Goal: Information Seeking & Learning: Compare options

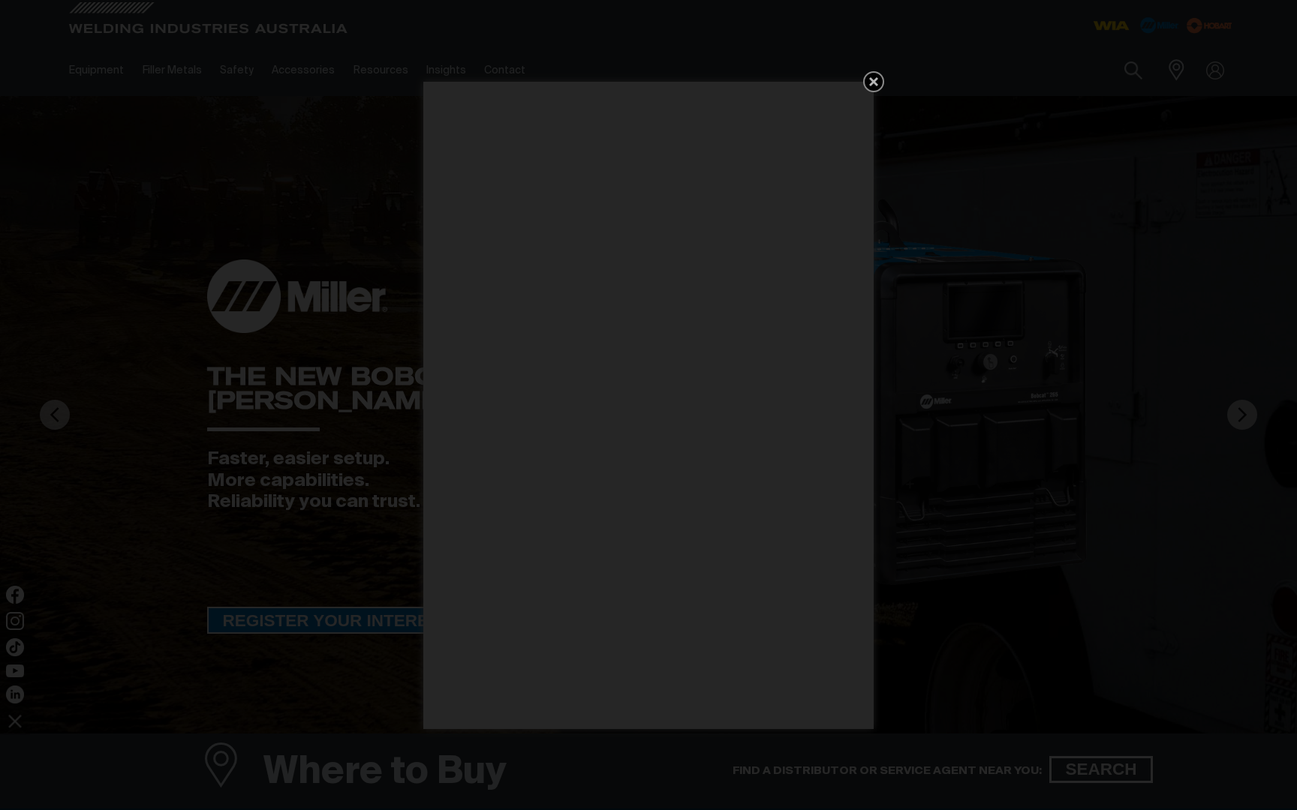
click at [878, 83] on icon "Get 5 WIA Welding Guides Free!" at bounding box center [873, 82] width 18 height 18
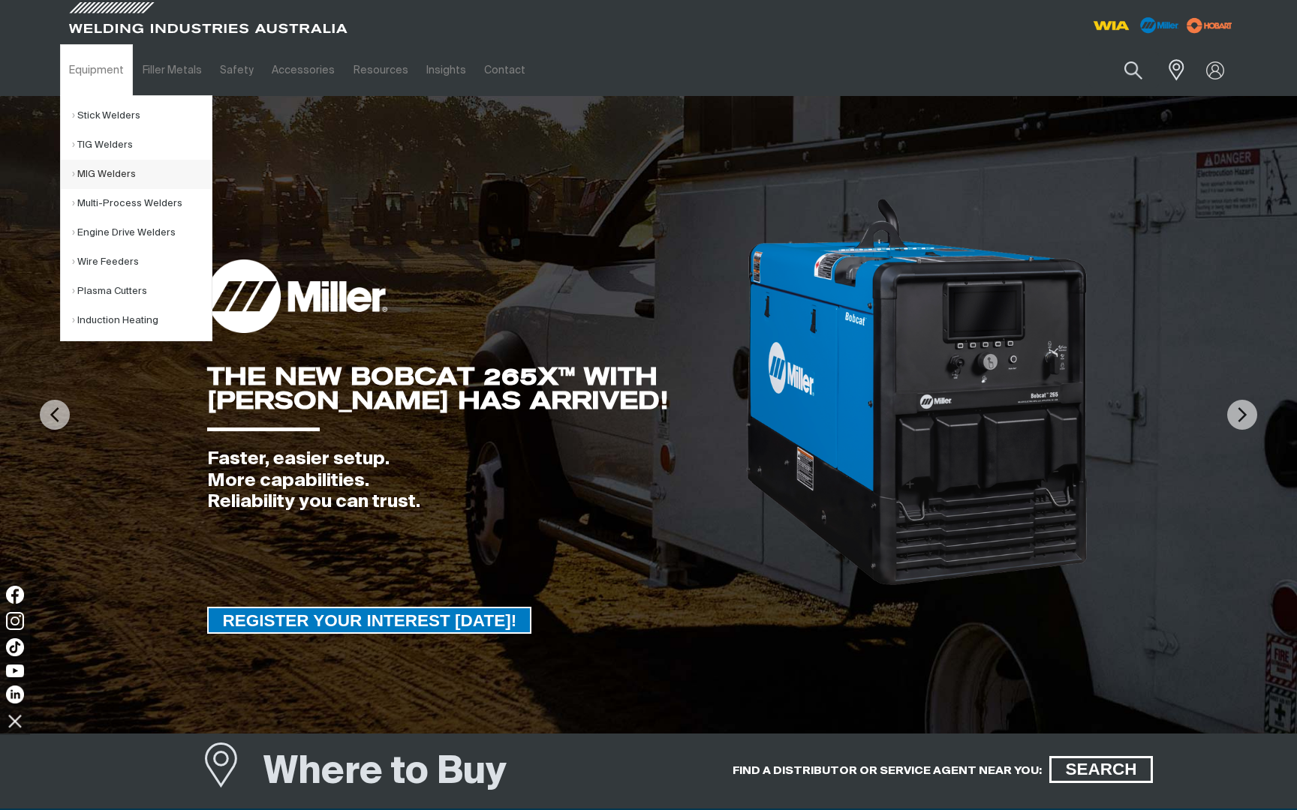
click at [110, 179] on link "MIG Welders" at bounding box center [142, 174] width 140 height 29
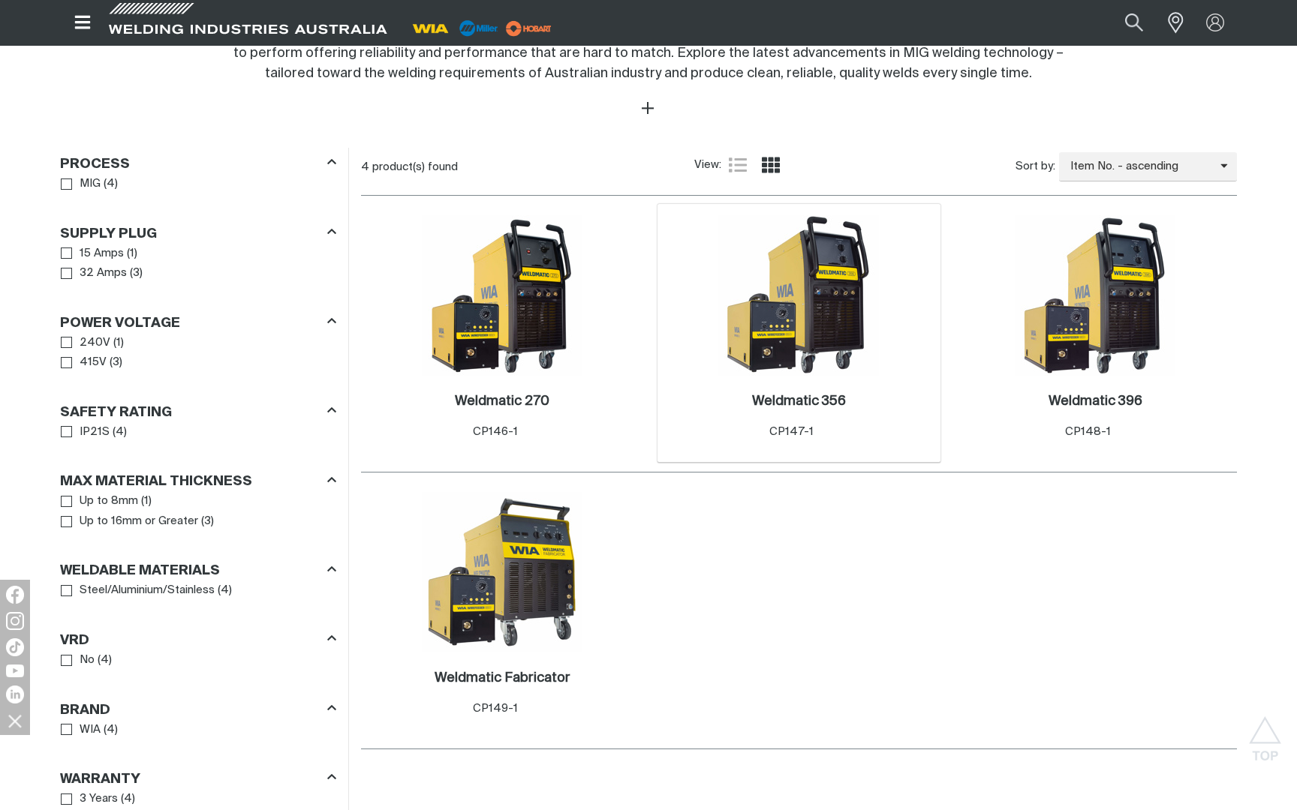
scroll to position [644, 0]
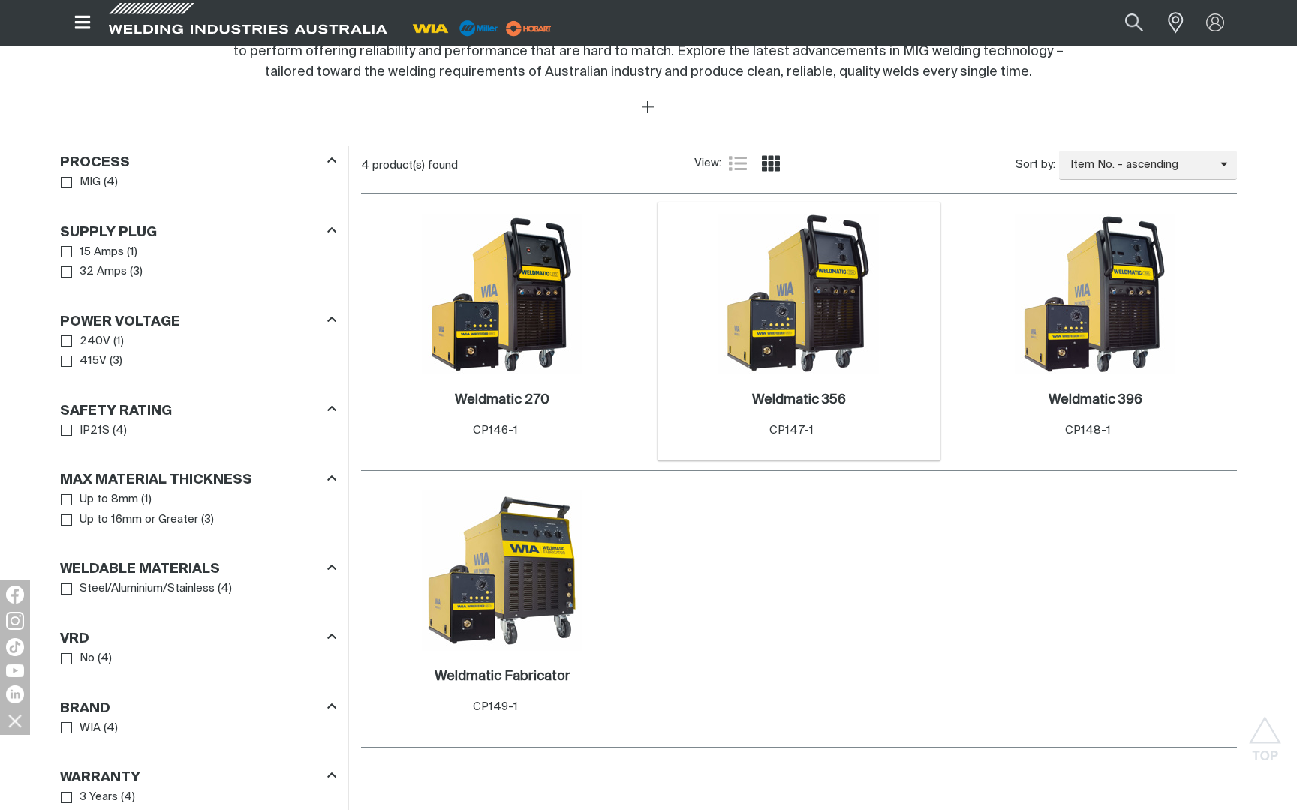
click at [812, 343] on img at bounding box center [798, 294] width 161 height 161
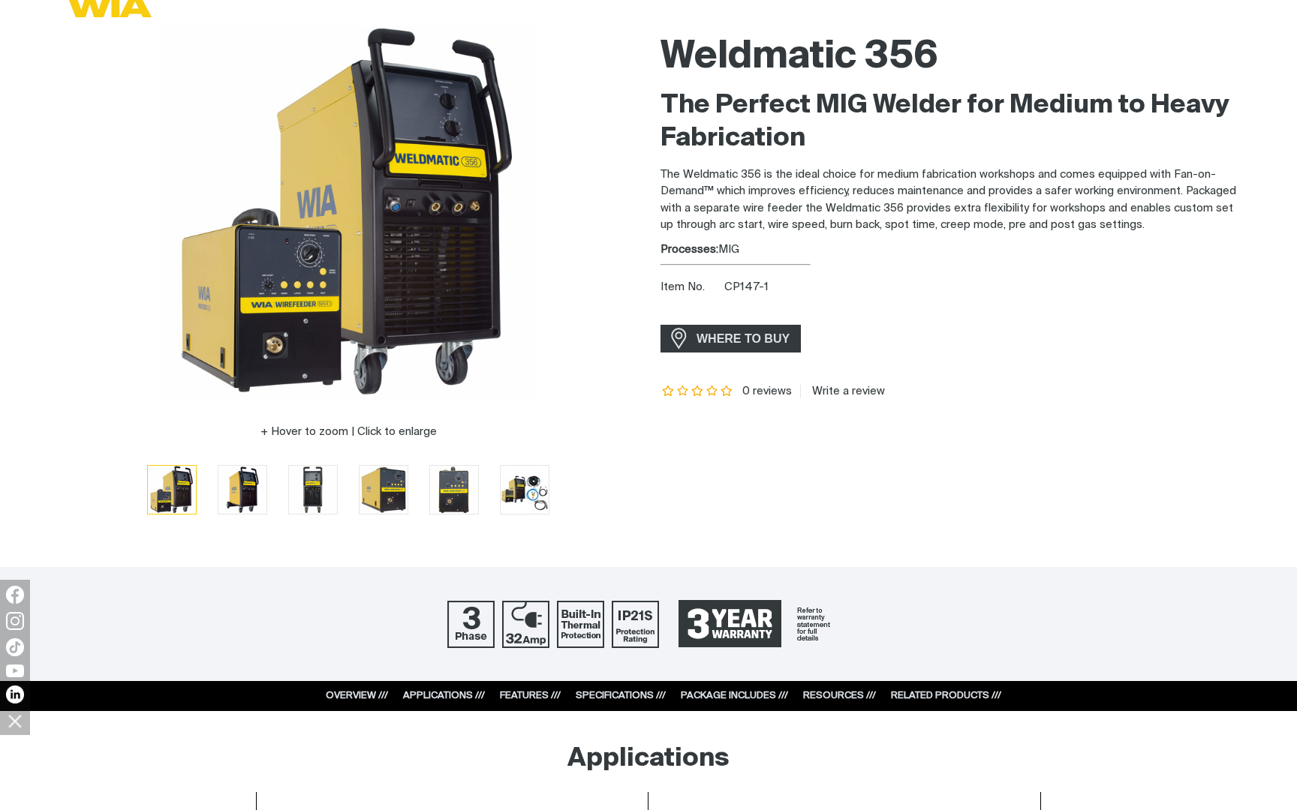
scroll to position [156, 0]
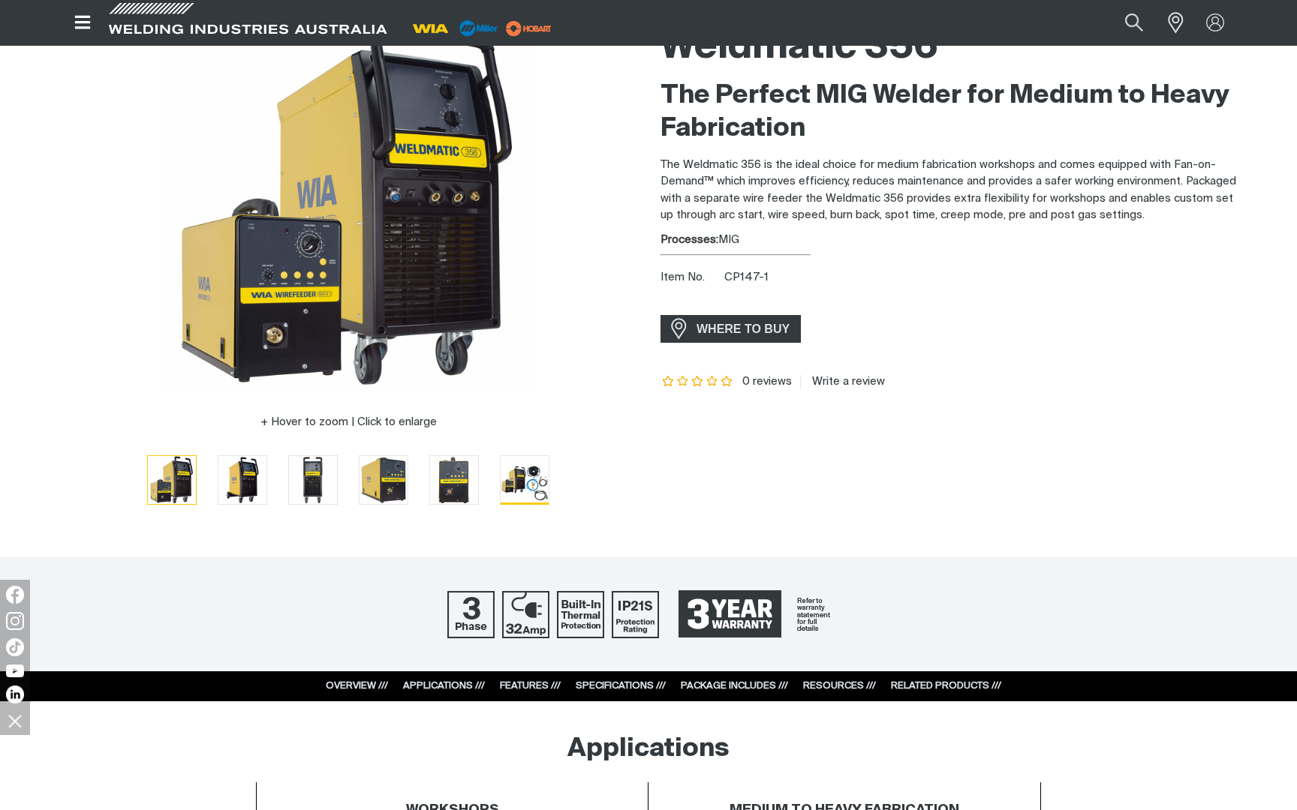
click at [534, 483] on img "Go to slide 6" at bounding box center [525, 480] width 48 height 48
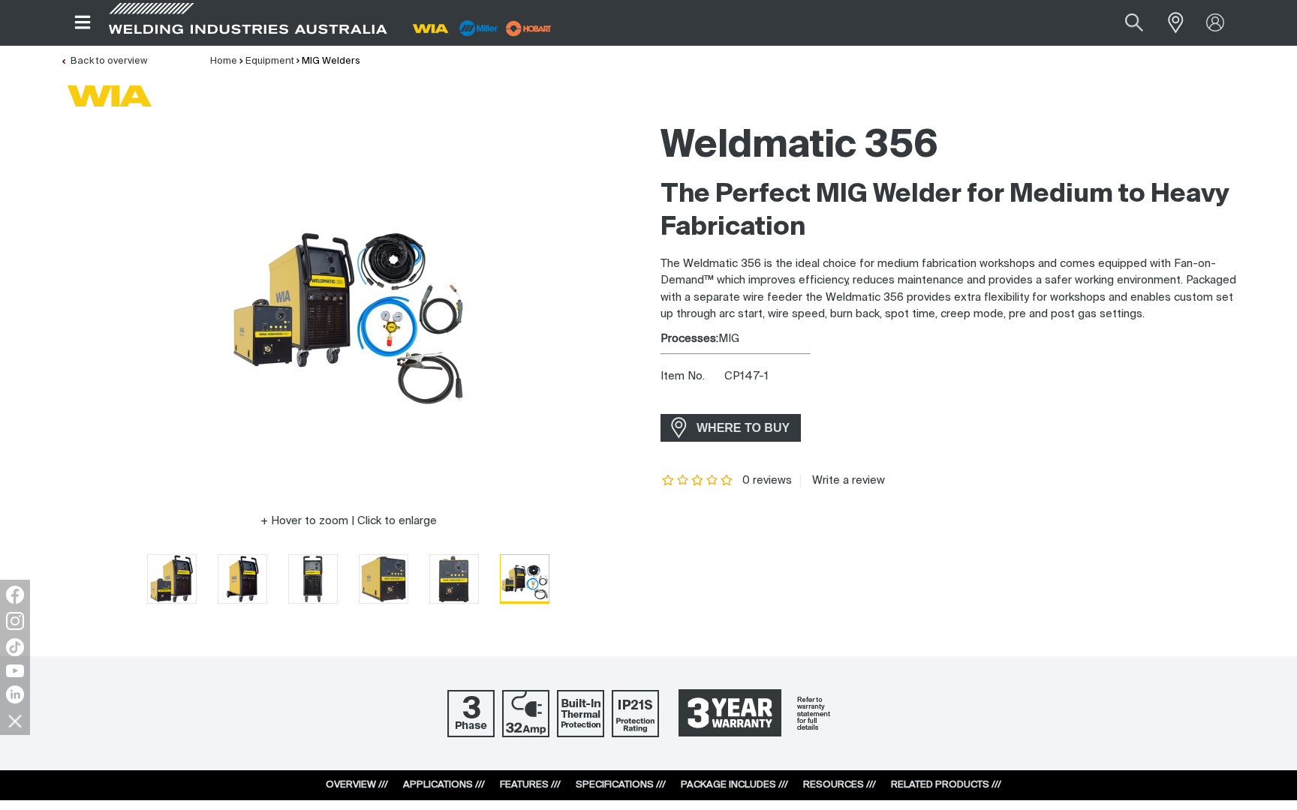
scroll to position [0, 0]
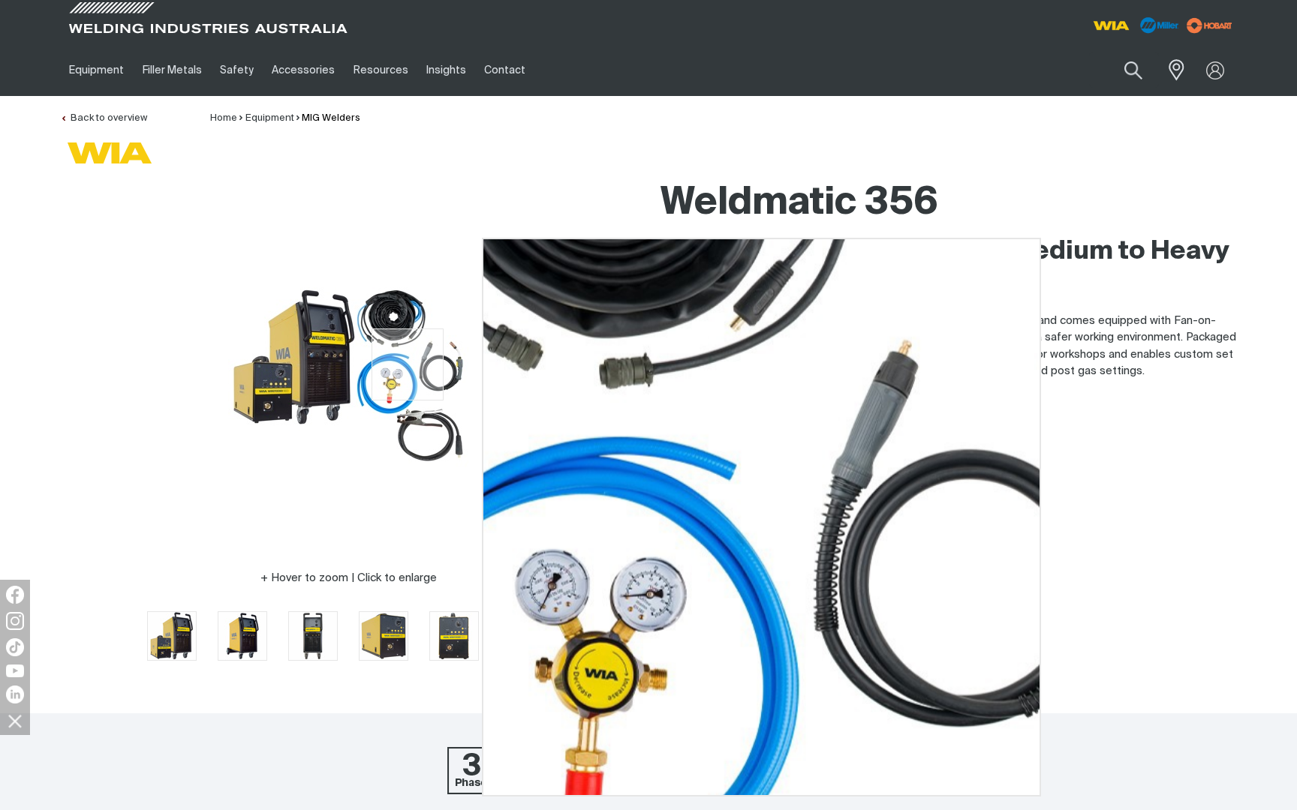
click at [407, 365] on img at bounding box center [348, 359] width 240 height 240
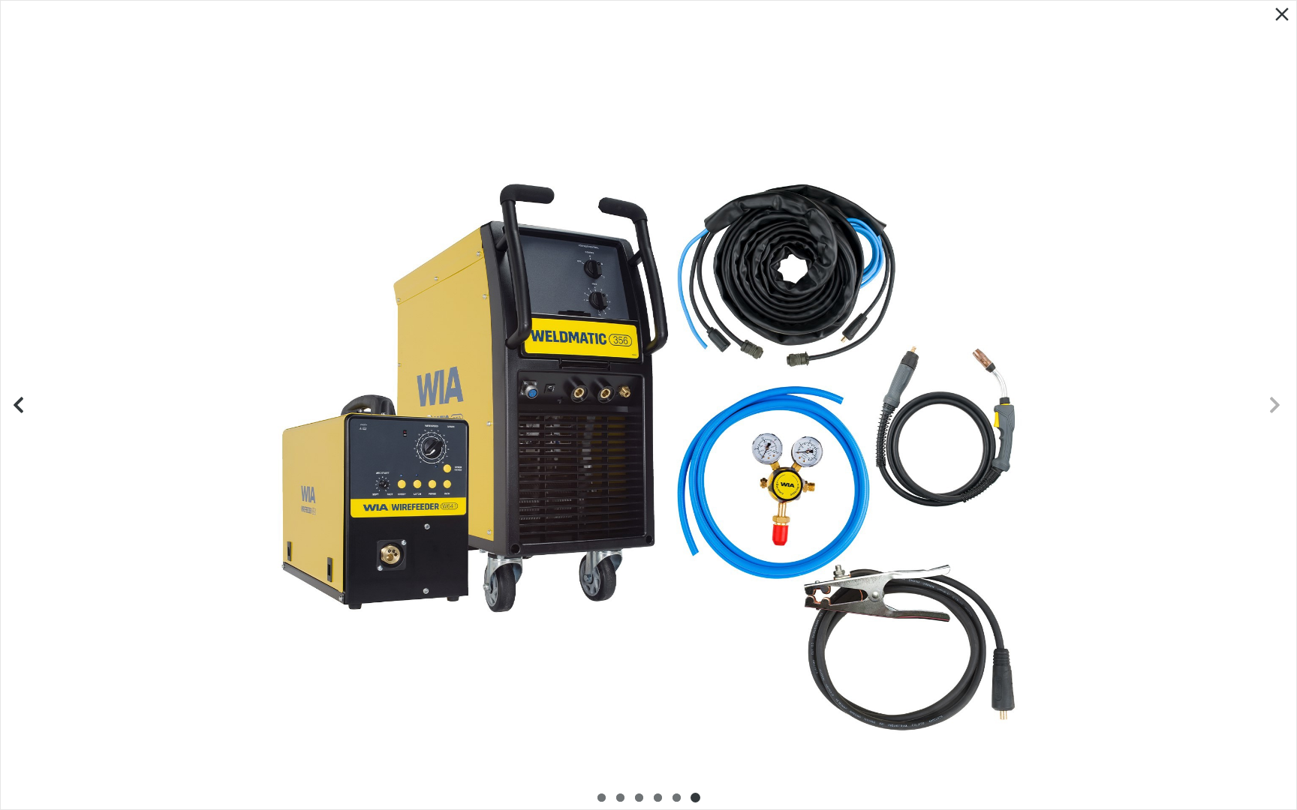
click at [26, 400] on icon "Previous slide" at bounding box center [18, 405] width 19 height 19
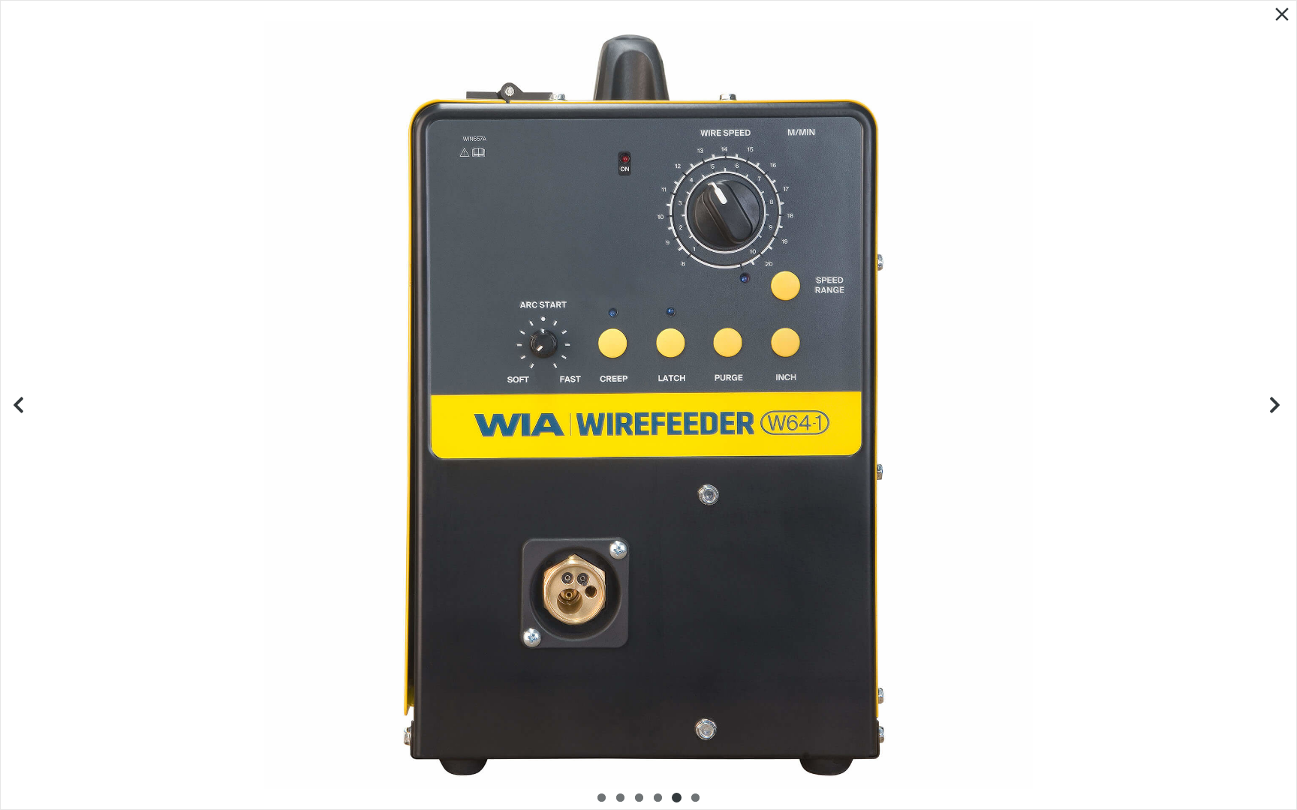
click at [26, 400] on icon "Previous slide" at bounding box center [18, 405] width 19 height 19
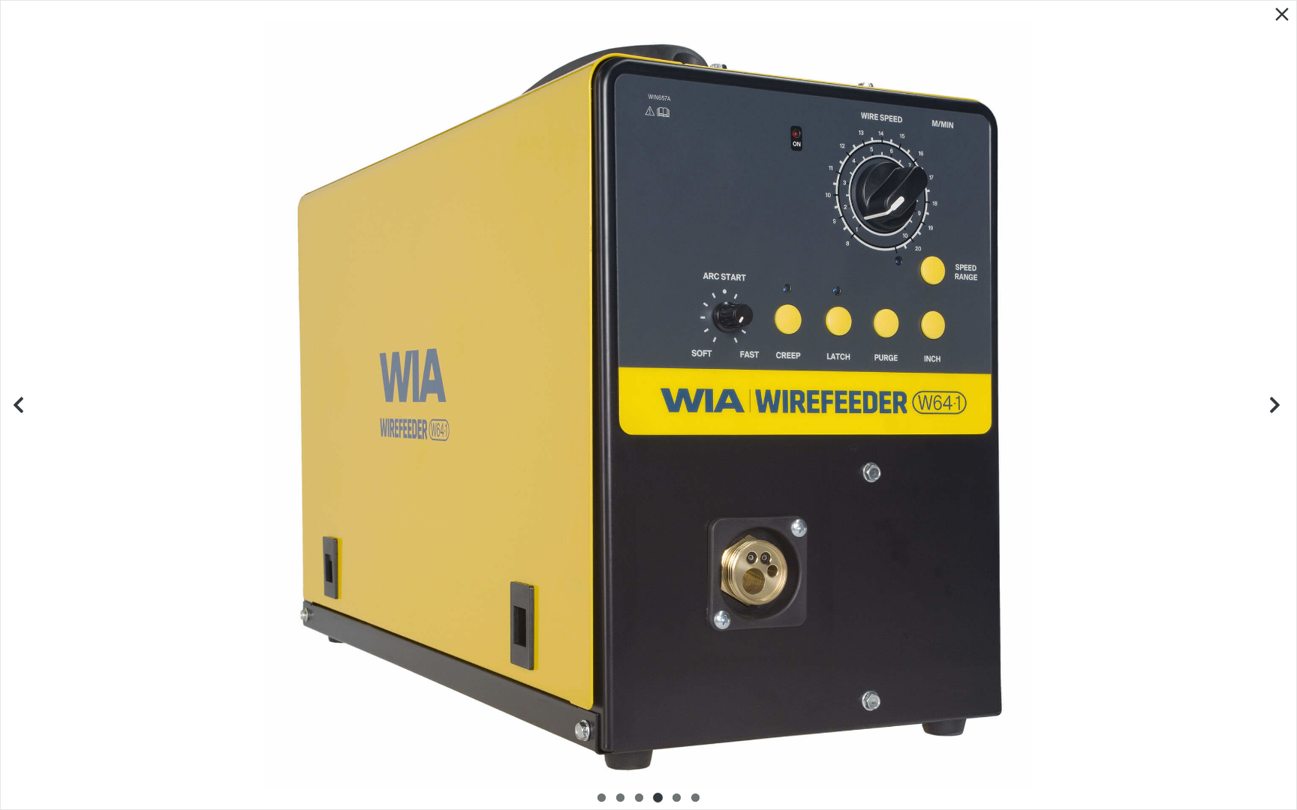
click at [26, 400] on icon "Previous slide" at bounding box center [18, 405] width 19 height 19
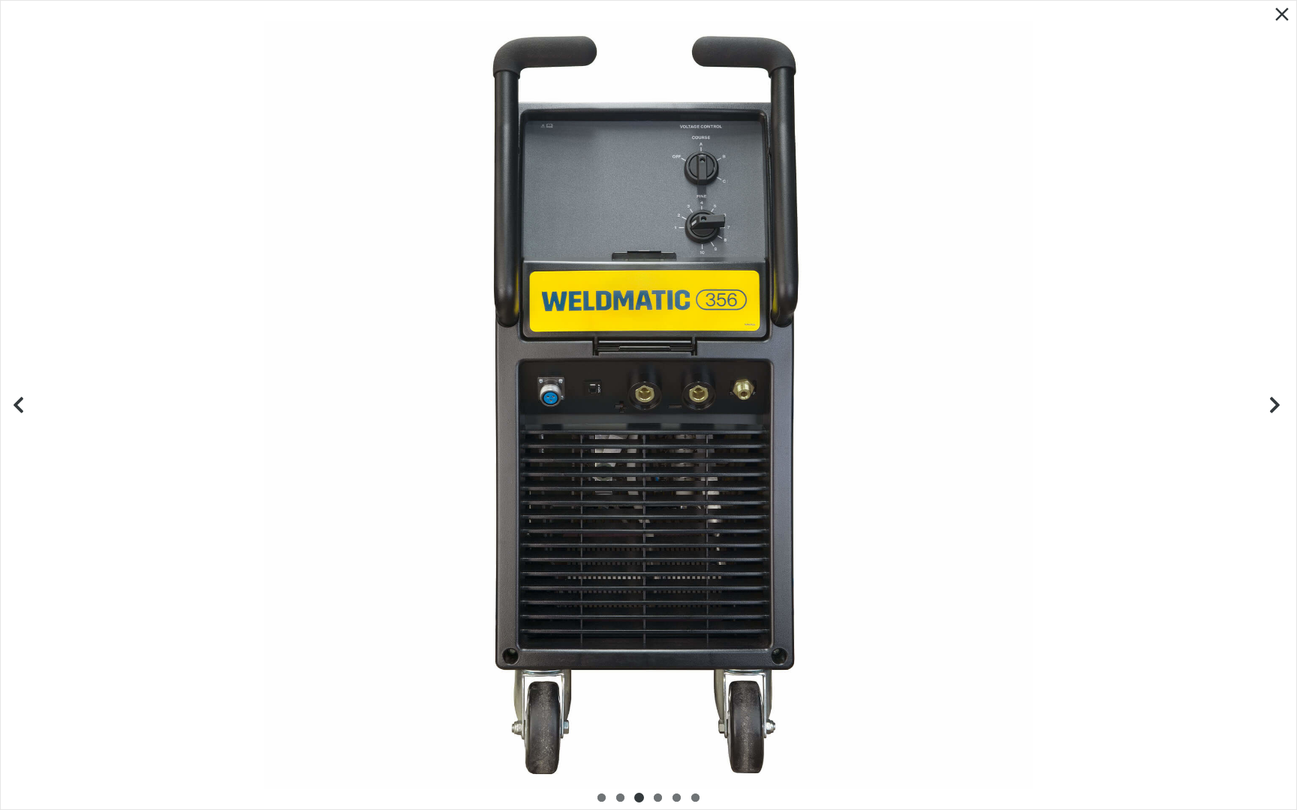
click at [26, 400] on icon "Previous slide" at bounding box center [18, 405] width 19 height 19
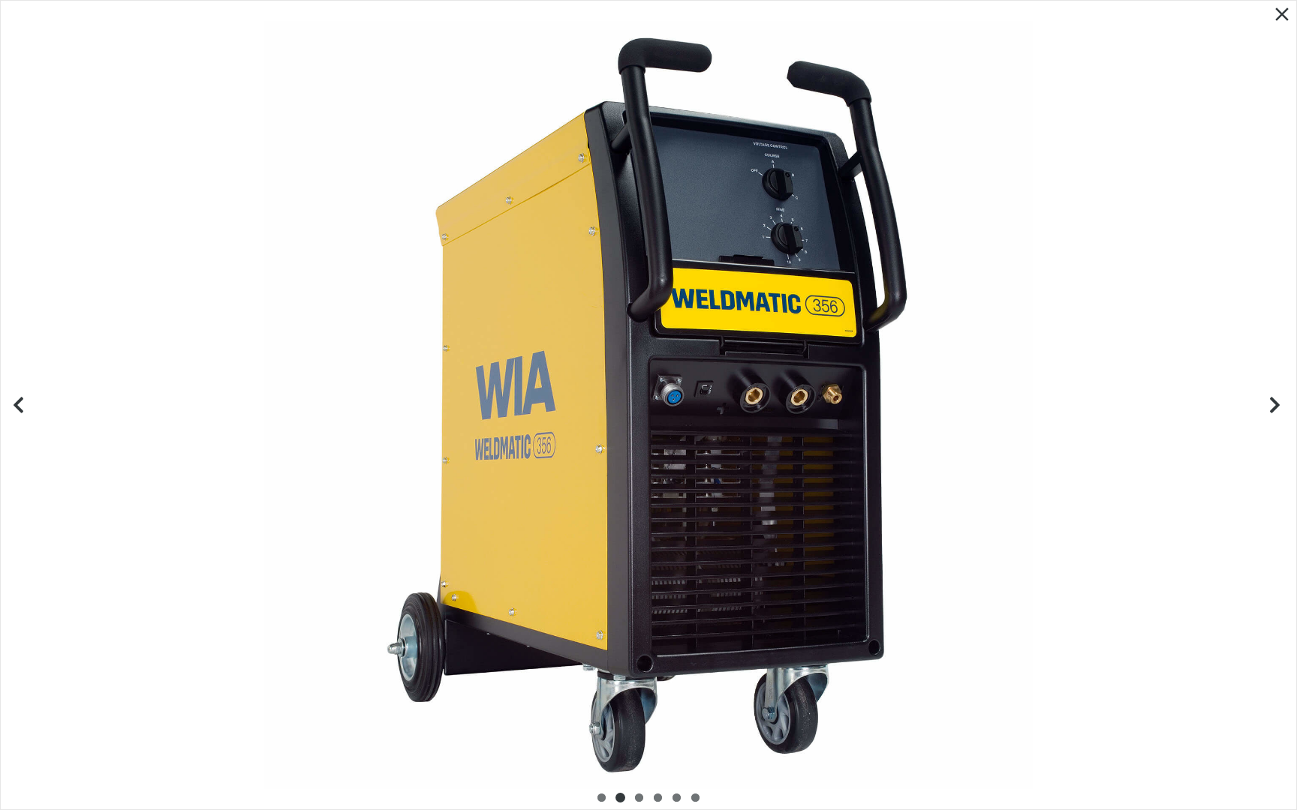
click at [26, 400] on icon "Previous slide" at bounding box center [18, 405] width 19 height 19
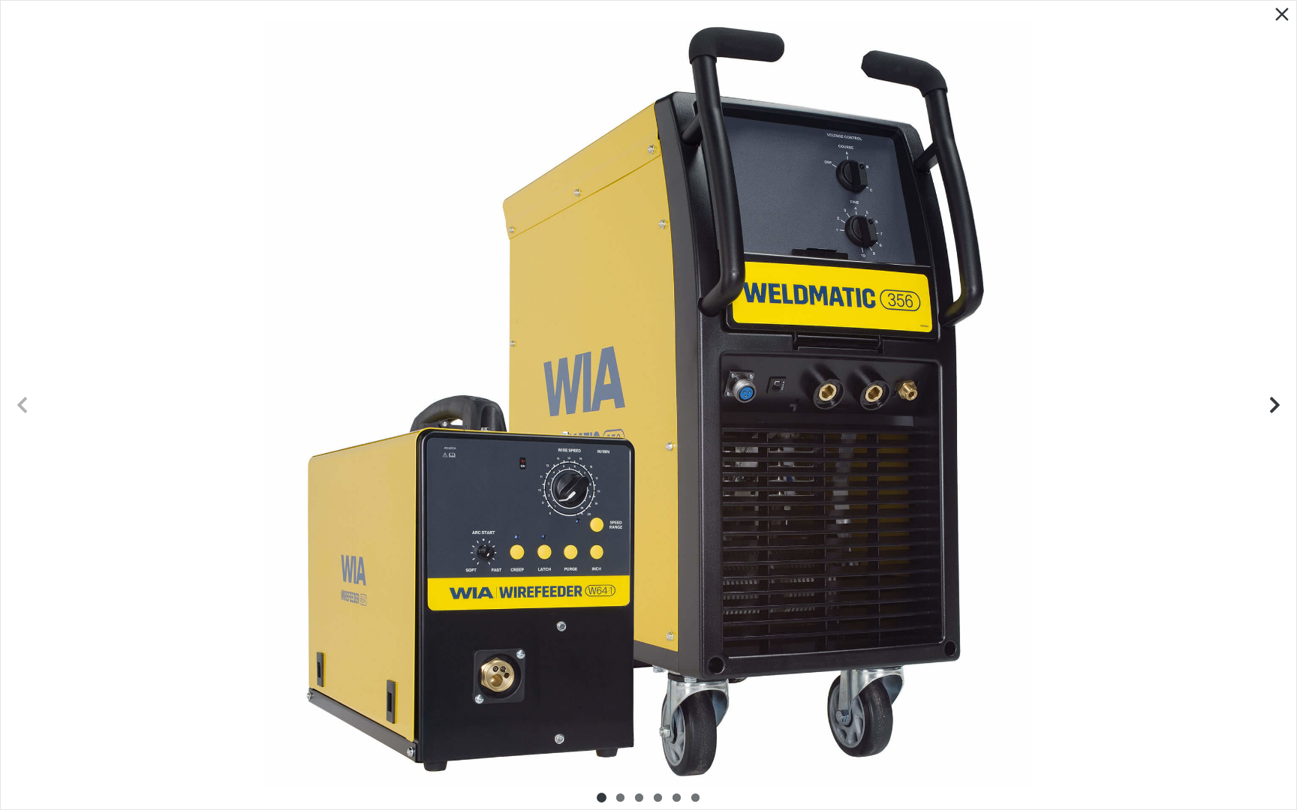
click at [26, 400] on icon "Previous slide" at bounding box center [22, 405] width 19 height 19
click at [25, 397] on icon "Previous slide" at bounding box center [22, 405] width 10 height 16
click at [25, 404] on icon "Previous slide" at bounding box center [22, 405] width 19 height 19
click at [1279, 13] on icon "Close pop-up overlay" at bounding box center [1282, 15] width 14 height 14
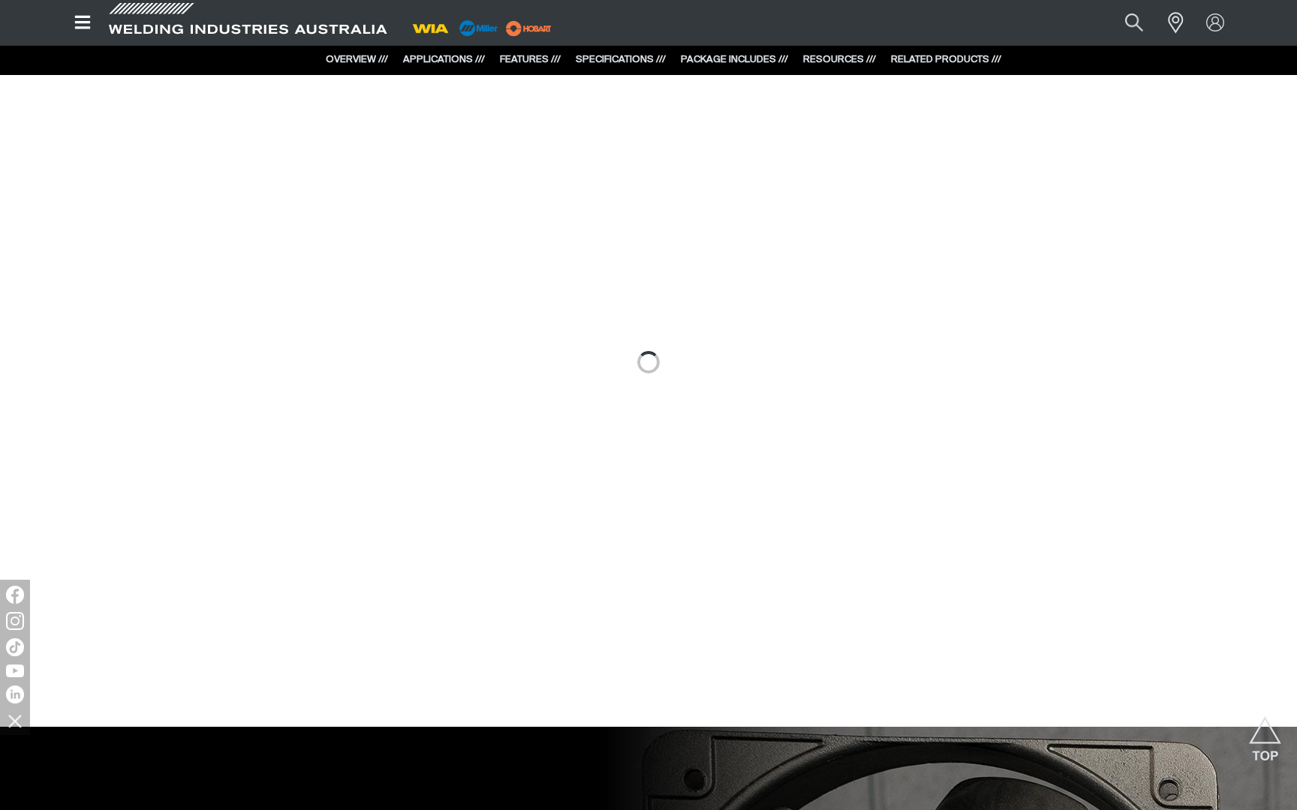
scroll to position [1032, 0]
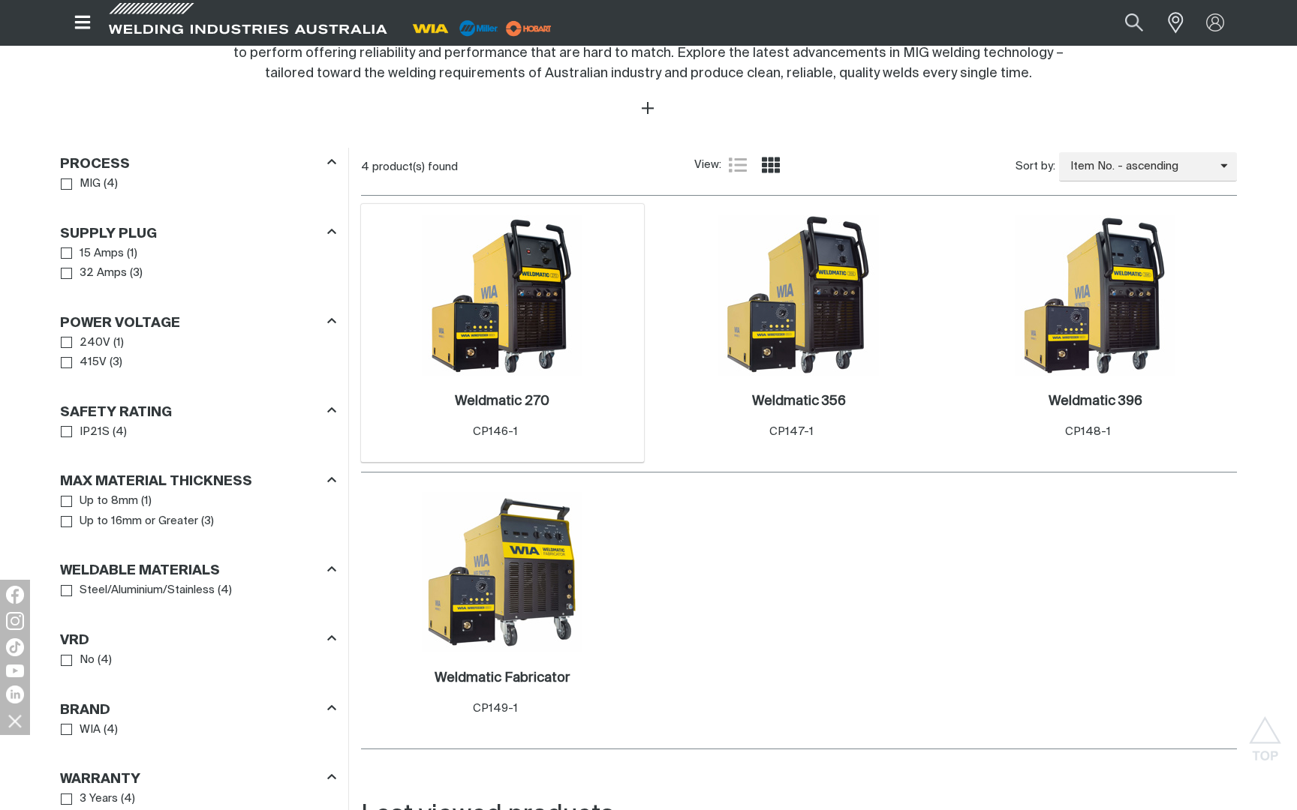
scroll to position [644, 0]
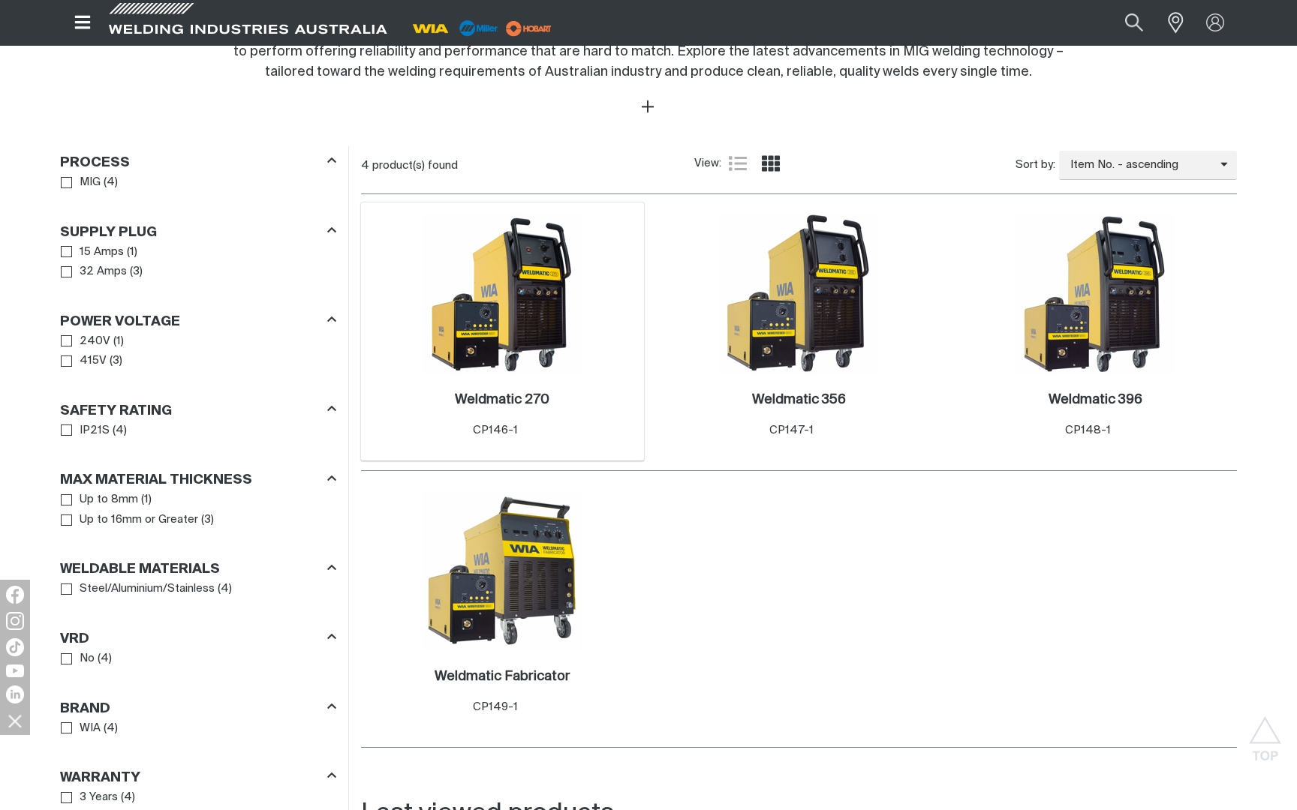
click at [525, 378] on div "Weldmatic 270 . Item No. CP146-1" at bounding box center [502, 418] width 268 height 88
click at [520, 404] on h2 "Weldmatic 270 ." at bounding box center [502, 400] width 95 height 14
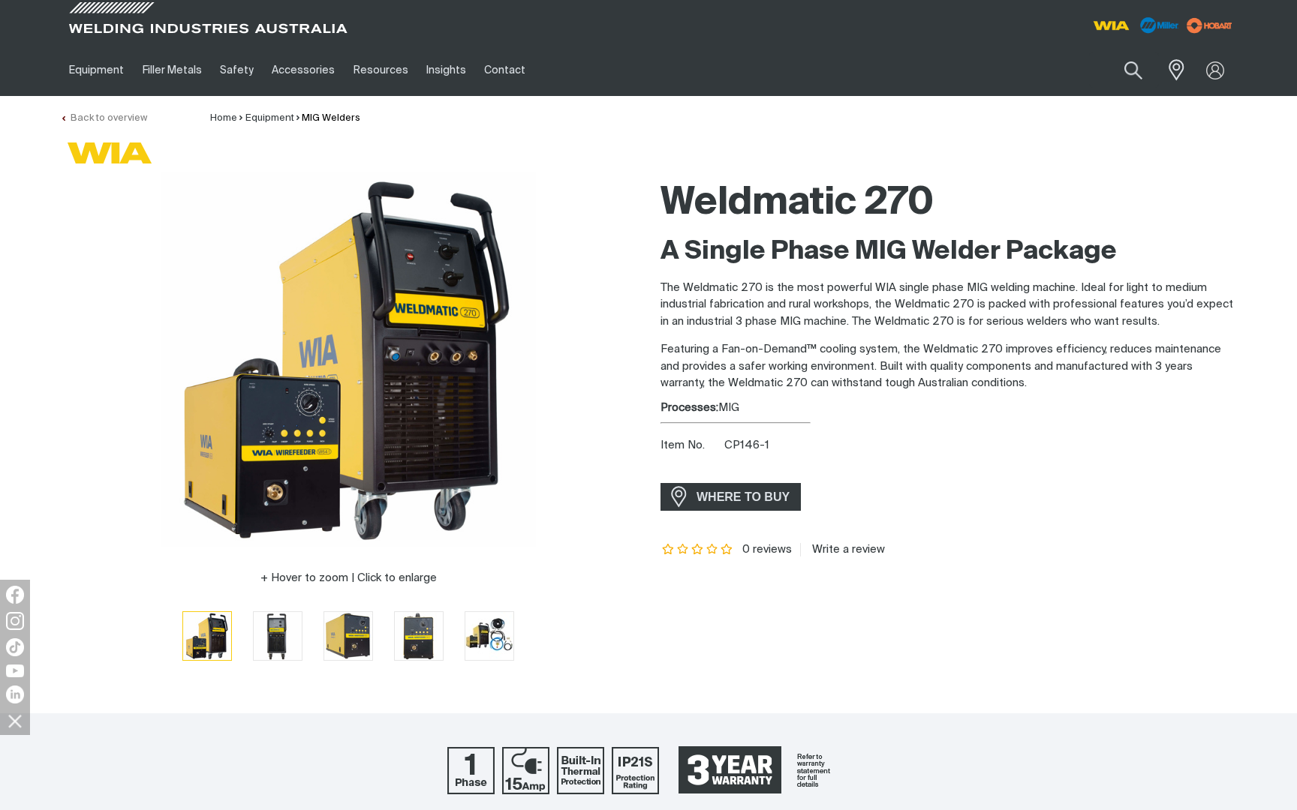
click at [124, 118] on link "Back to overview" at bounding box center [103, 118] width 87 height 10
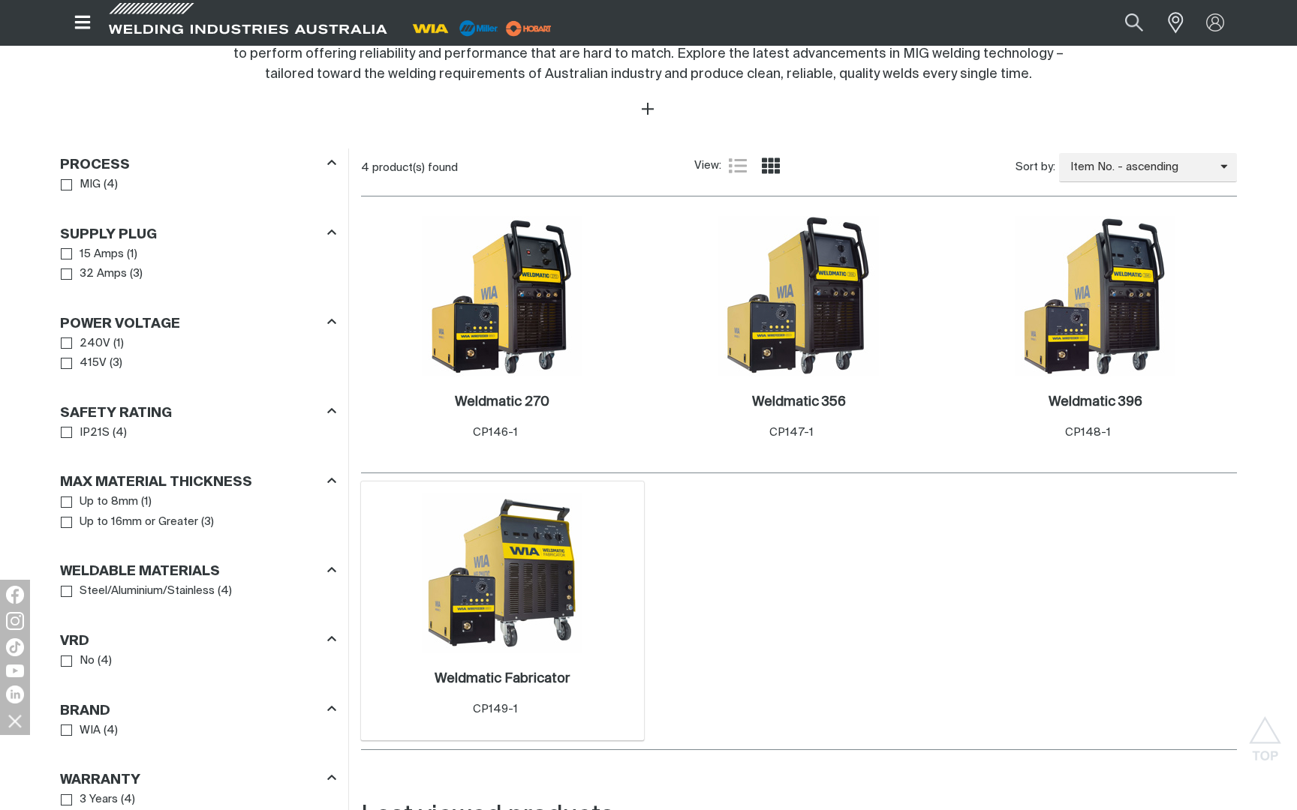
scroll to position [634, 0]
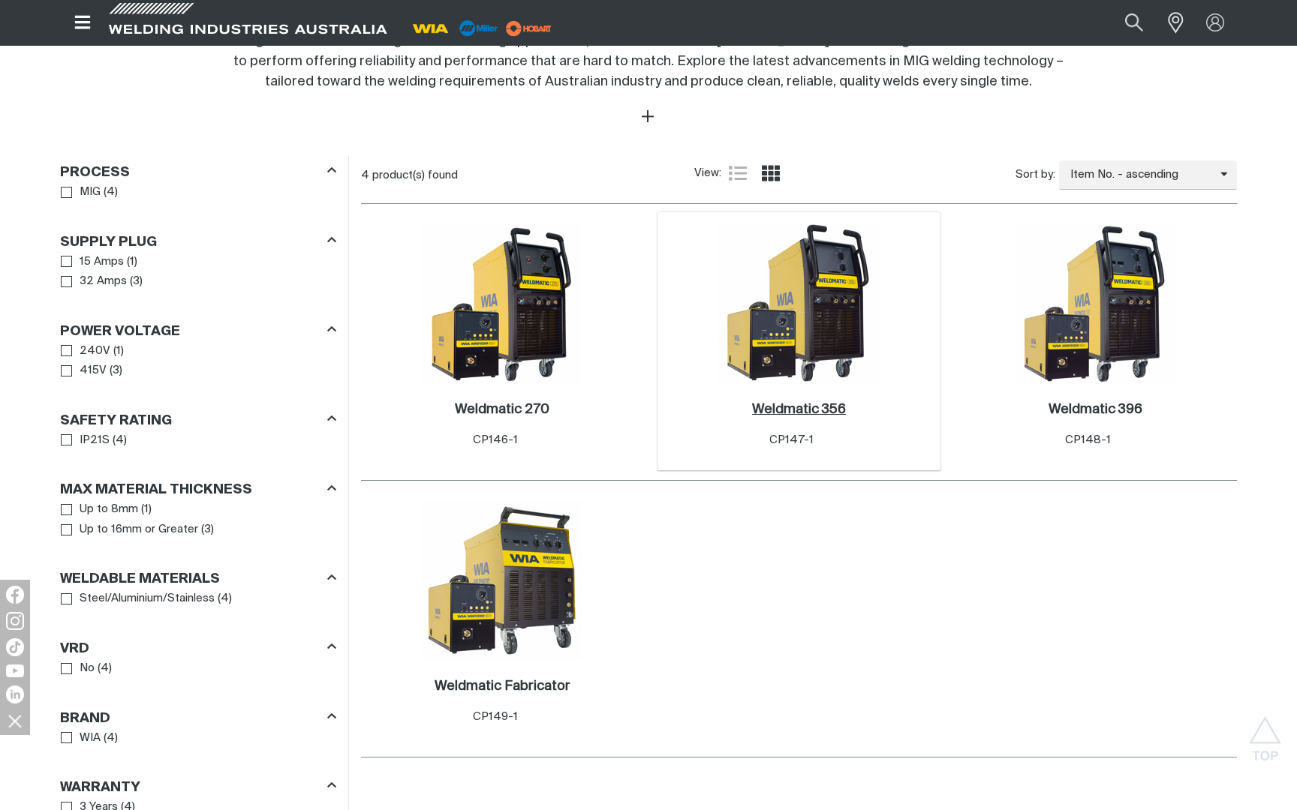
click at [795, 408] on h2 "Weldmatic 356 ." at bounding box center [799, 410] width 94 height 14
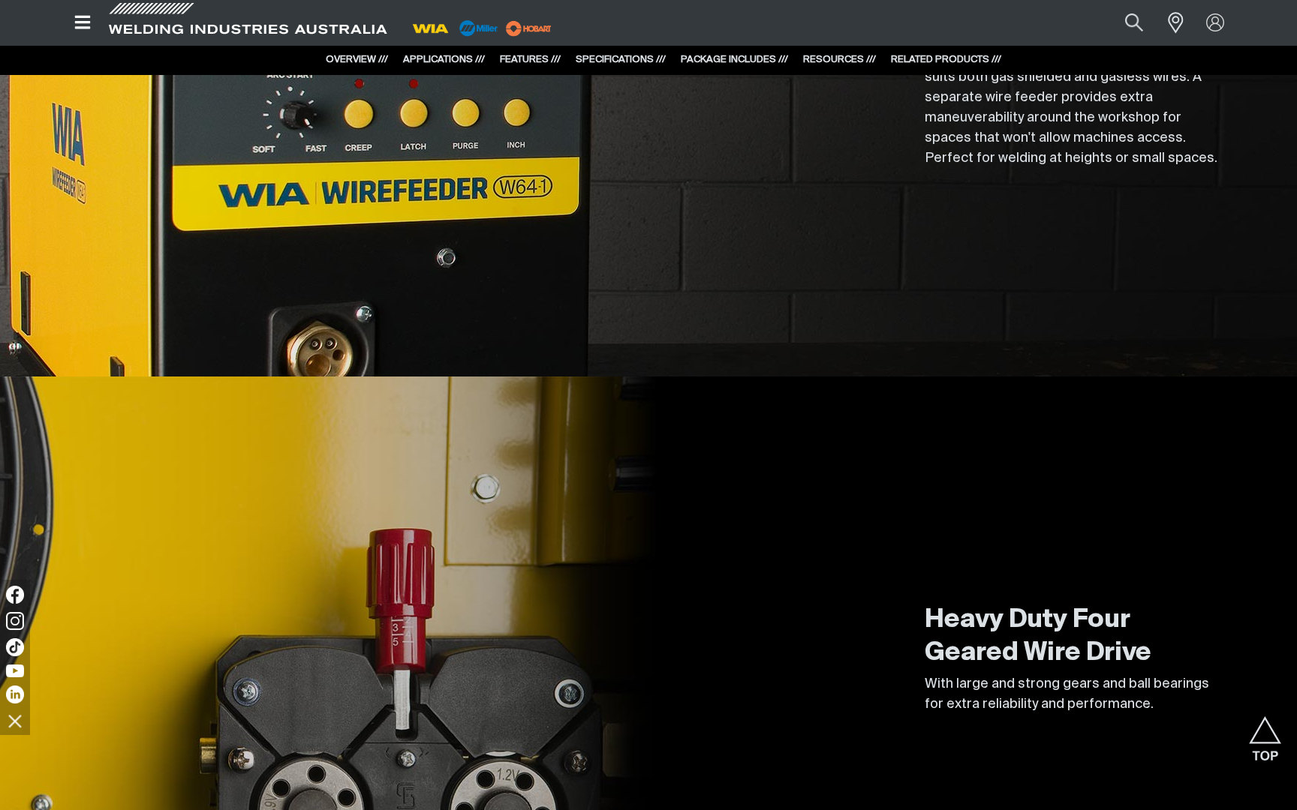
scroll to position [2509, 0]
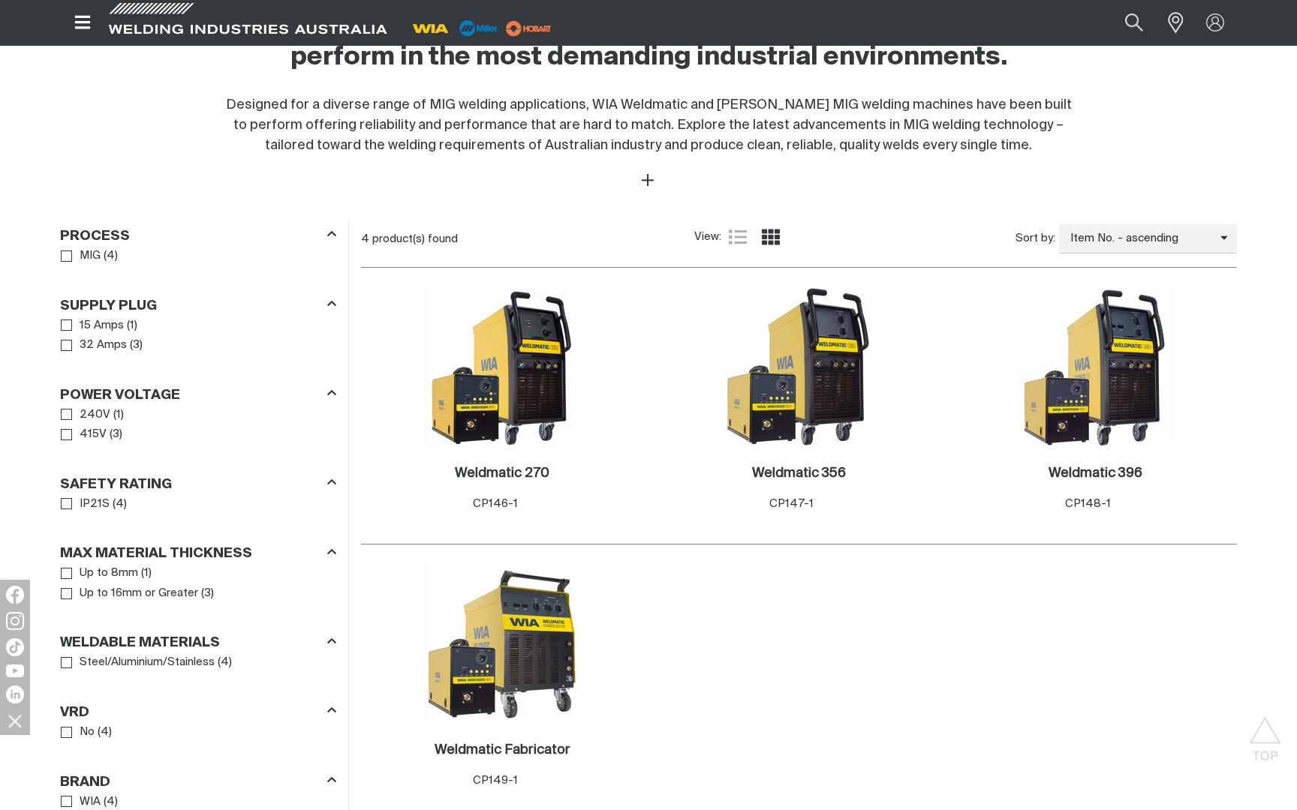
scroll to position [634, 0]
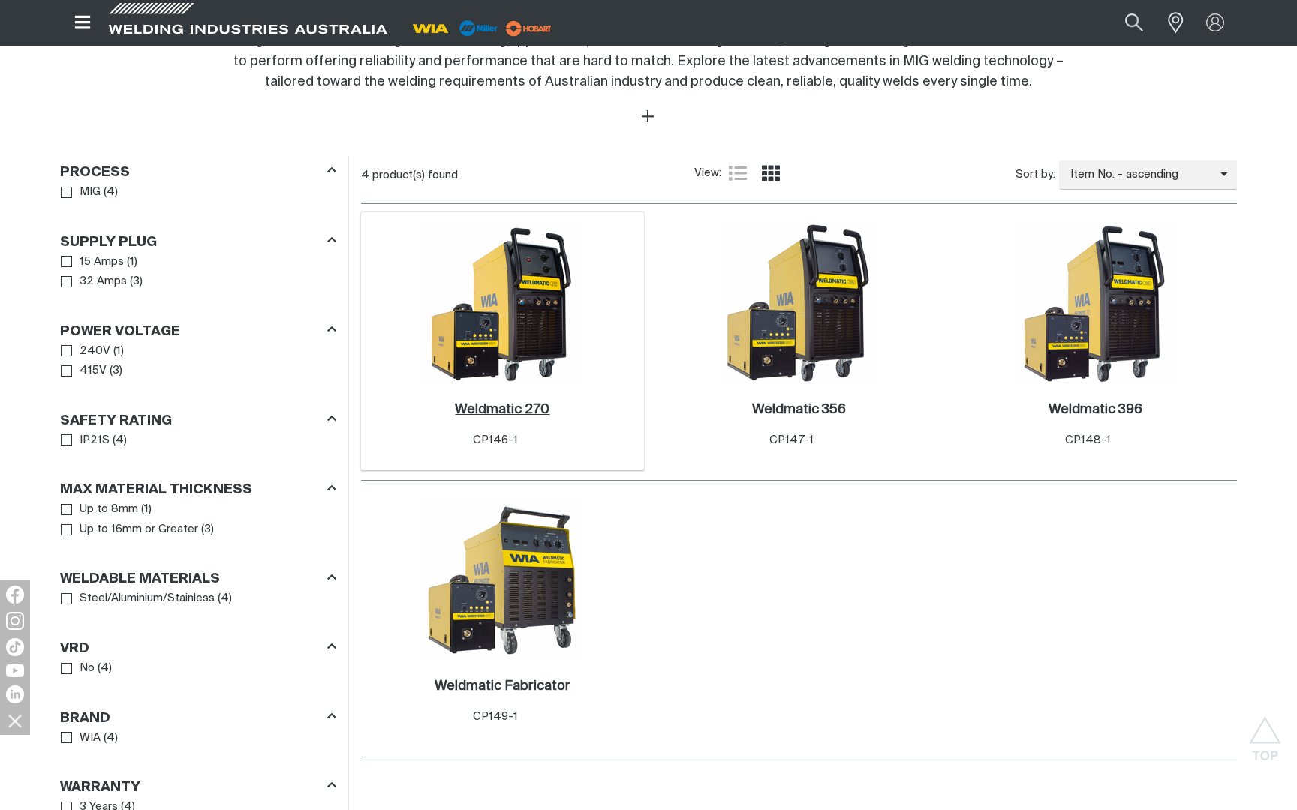
click at [521, 416] on h2 "Weldmatic 270 ." at bounding box center [502, 410] width 95 height 14
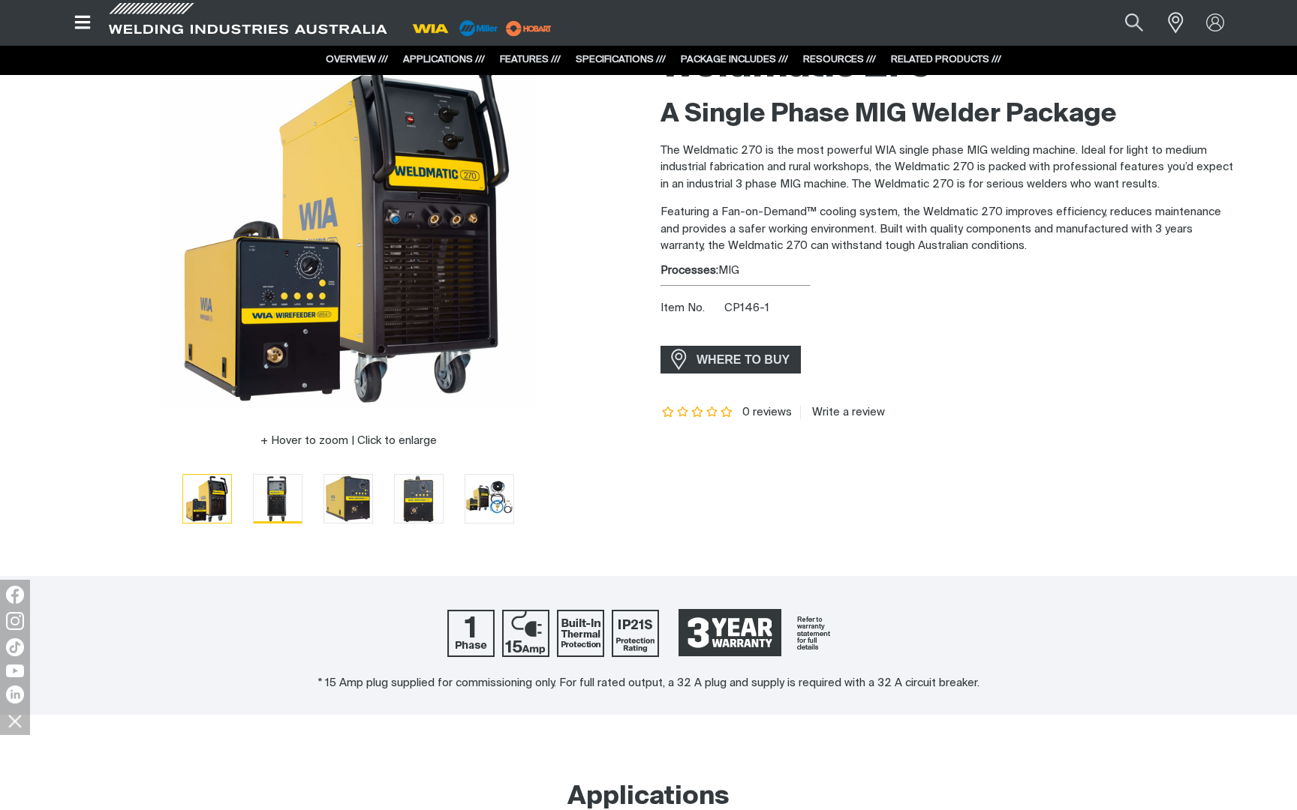
scroll to position [134, 0]
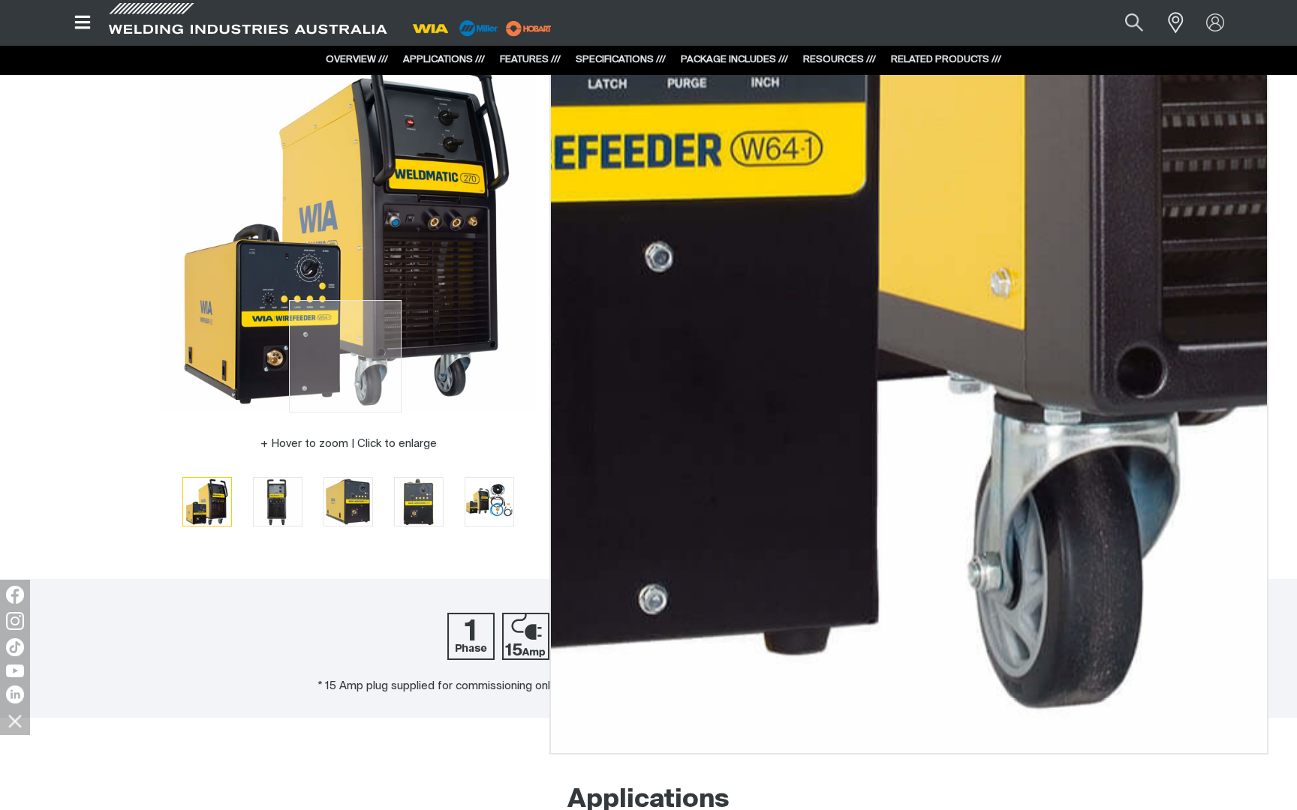
click at [345, 397] on img at bounding box center [348, 225] width 375 height 375
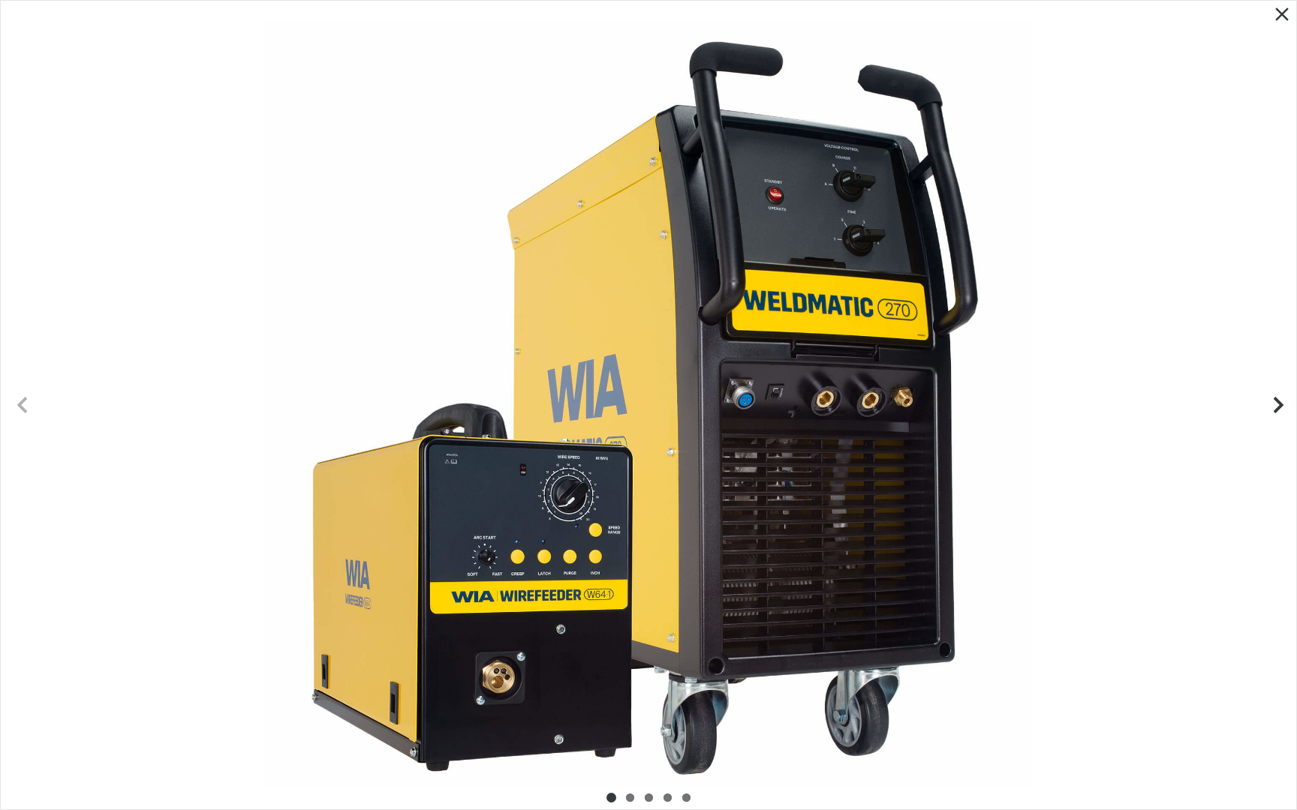
click at [1279, 405] on icon "Next slide" at bounding box center [1278, 405] width 10 height 16
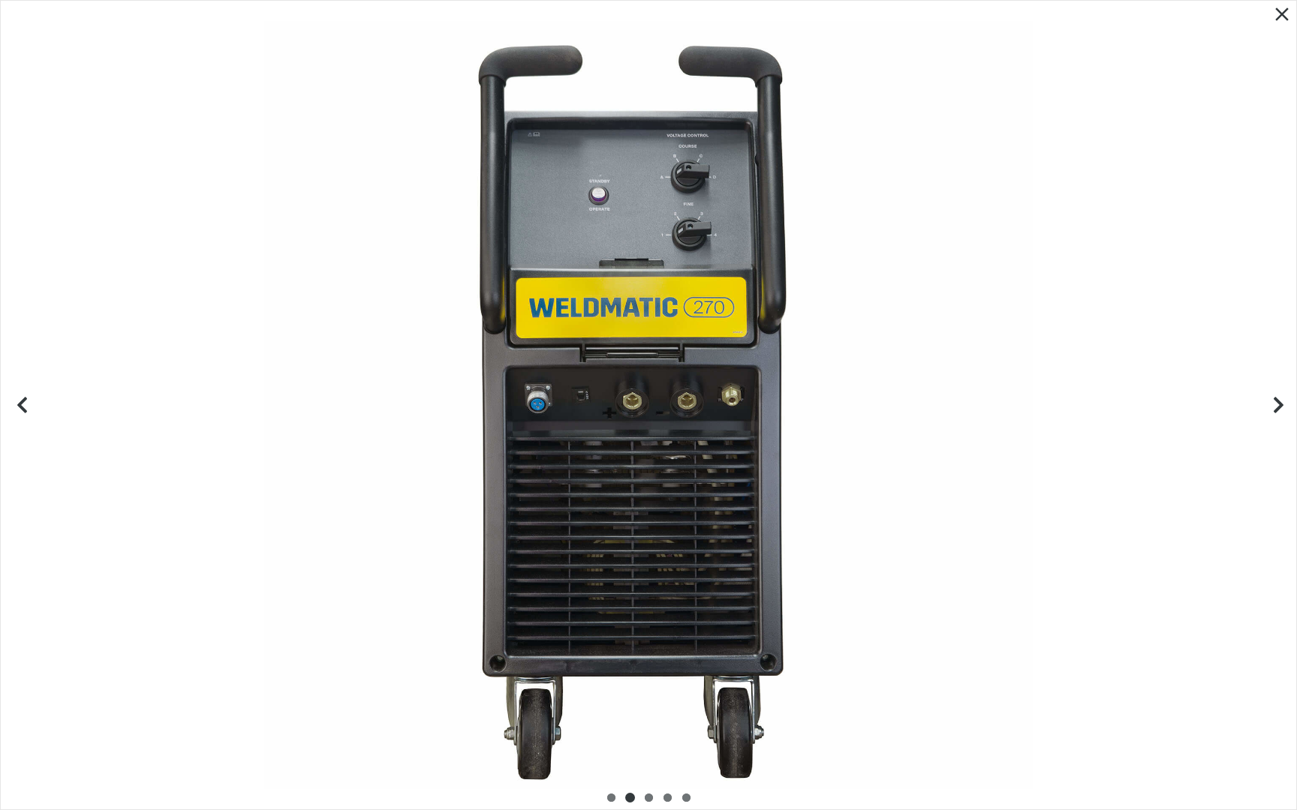
click at [1279, 405] on icon "Next slide" at bounding box center [1278, 405] width 10 height 16
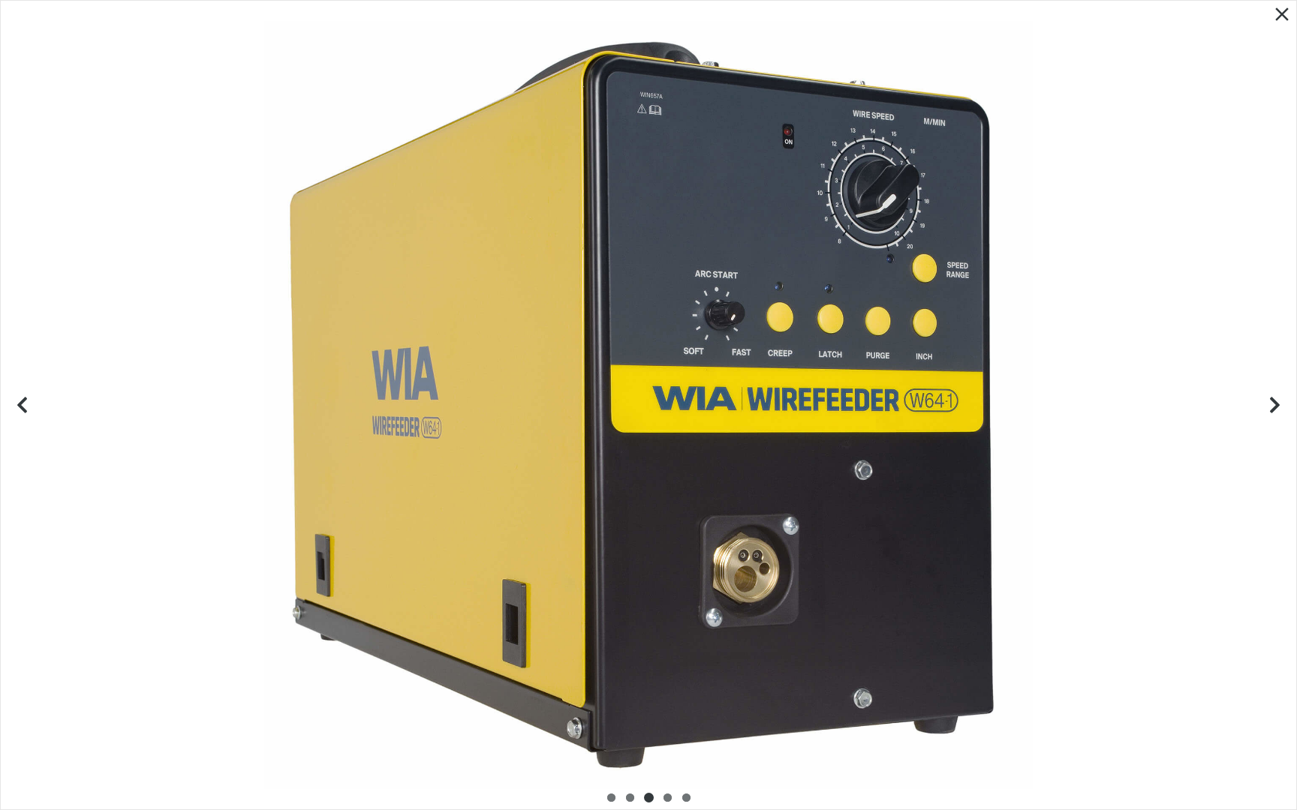
click at [1287, 20] on icon "Close pop-up overlay" at bounding box center [1281, 14] width 23 height 23
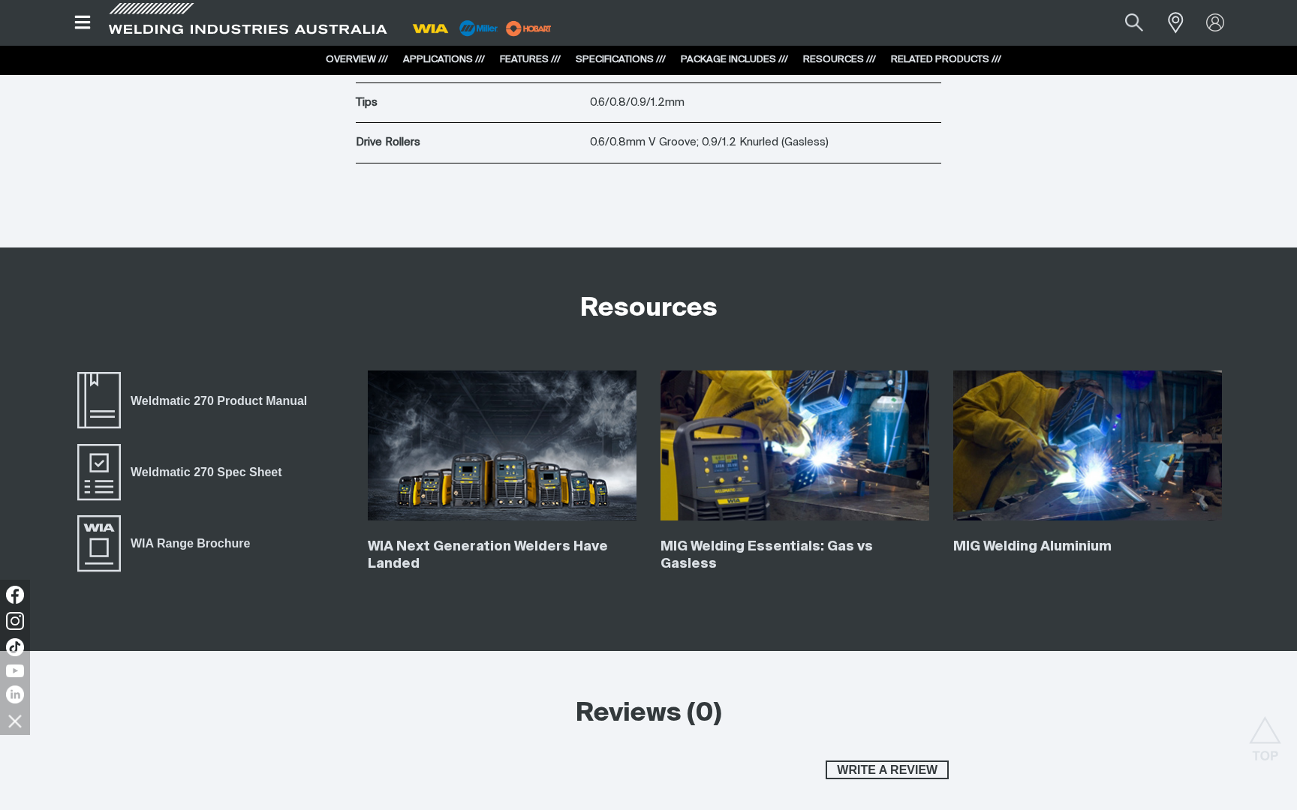
scroll to position [4882, 0]
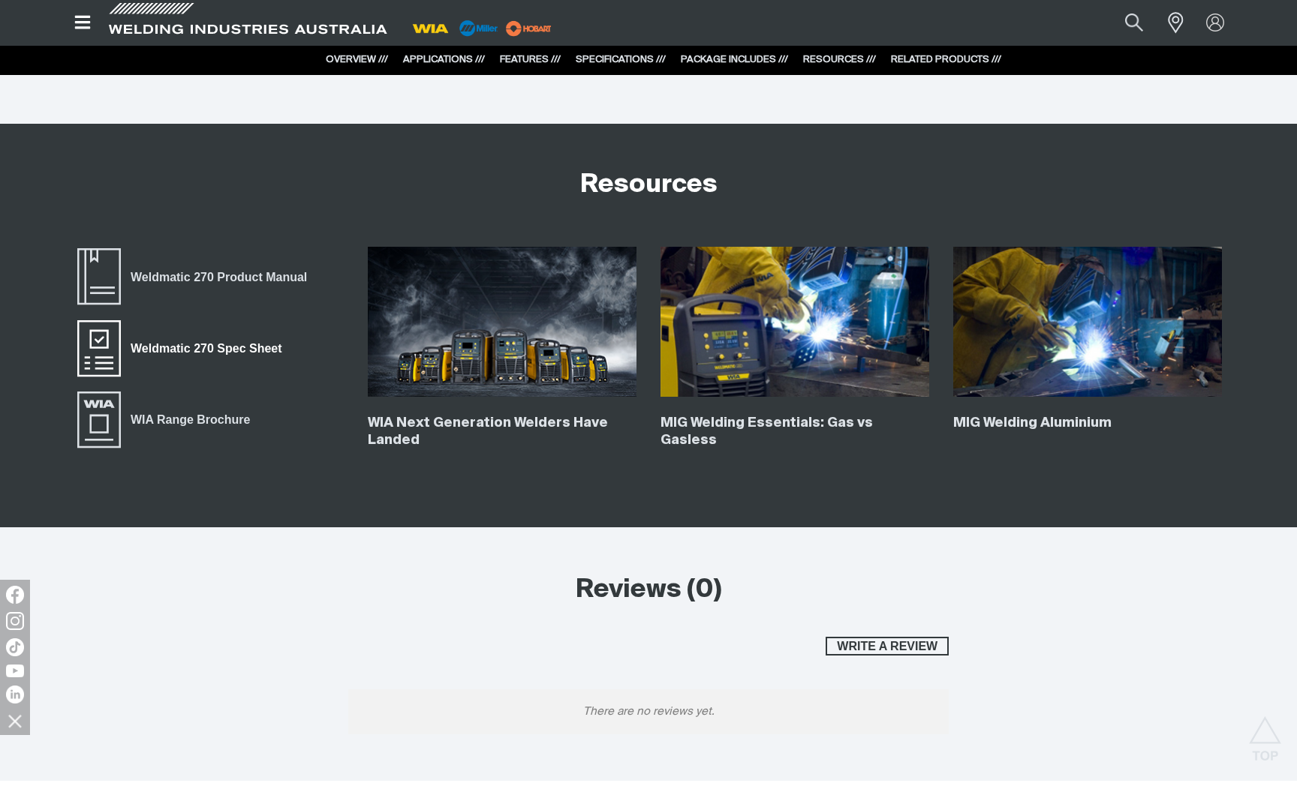
click at [213, 347] on span "Weldmatic 270 Spec Sheet" at bounding box center [206, 349] width 170 height 20
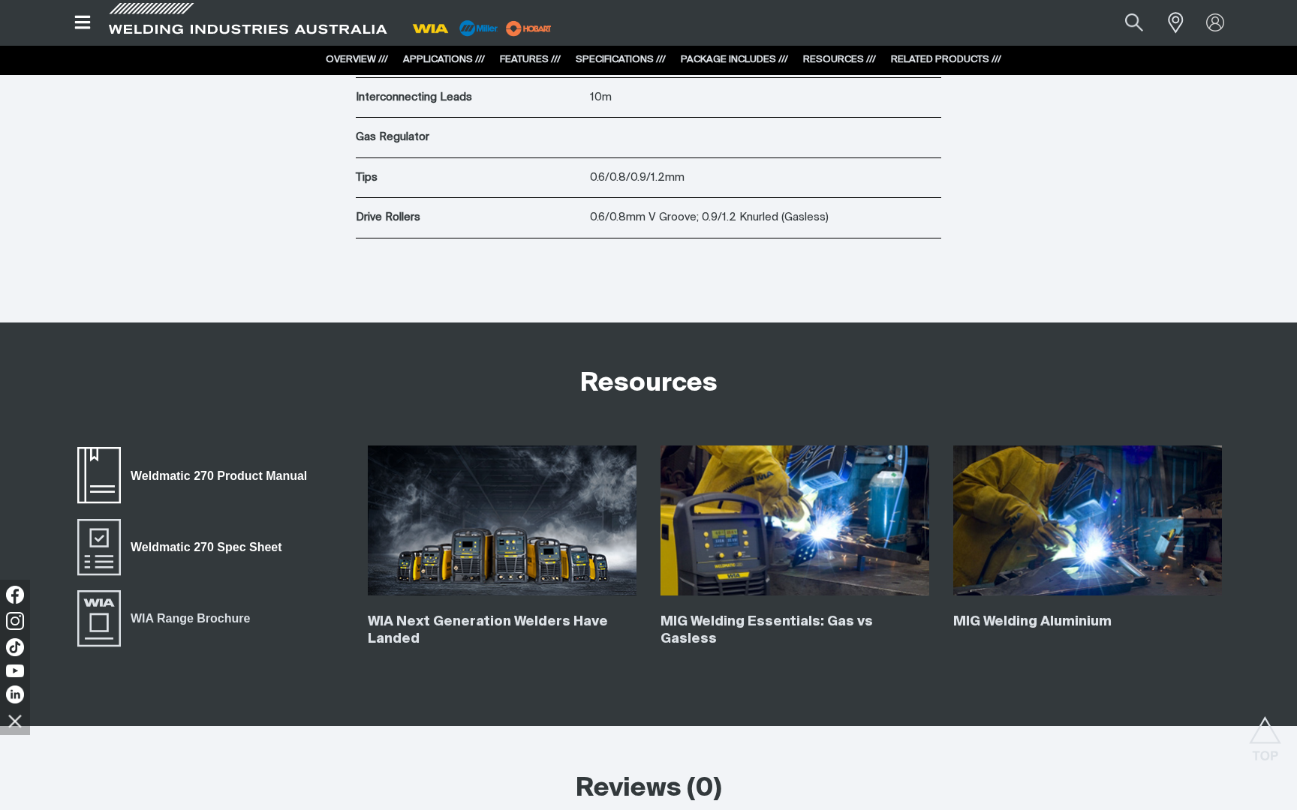
scroll to position [4757, 0]
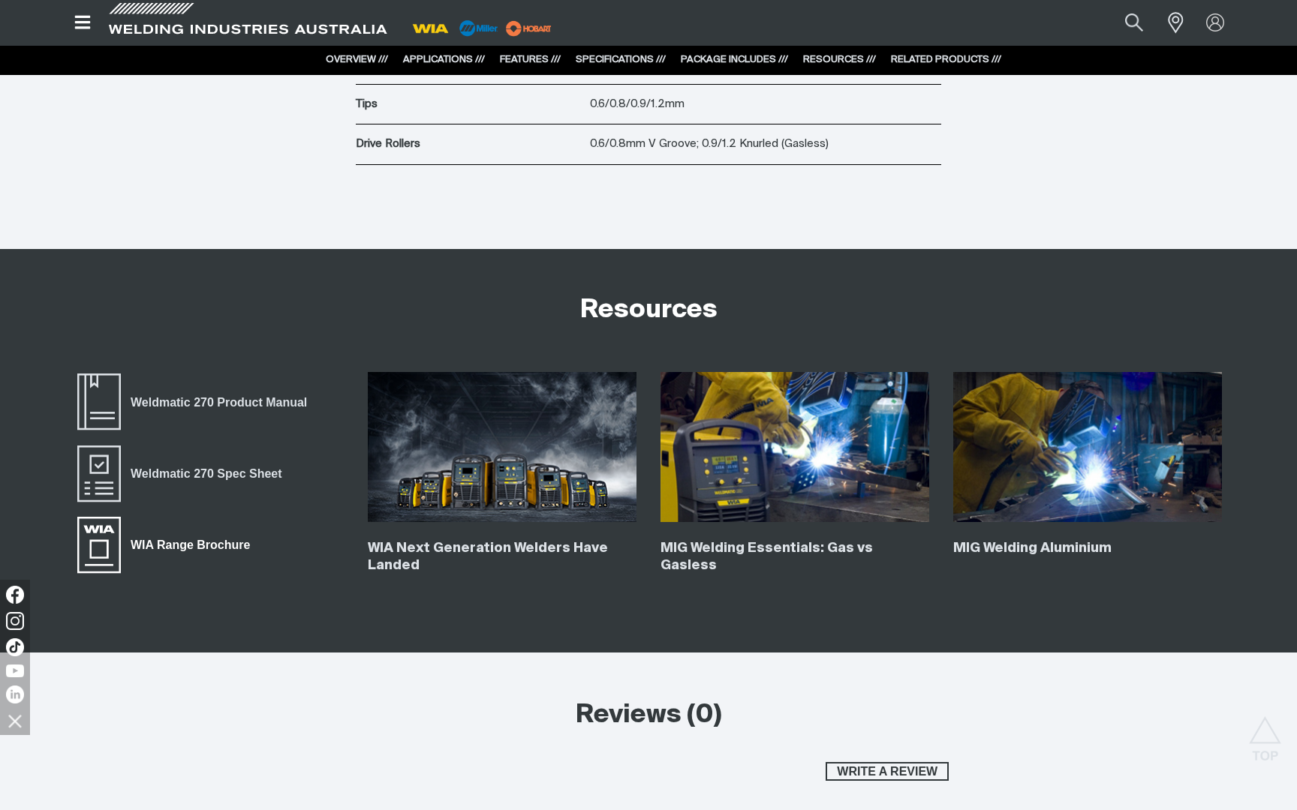
click at [187, 549] on span "WIA Range Brochure" at bounding box center [190, 546] width 139 height 20
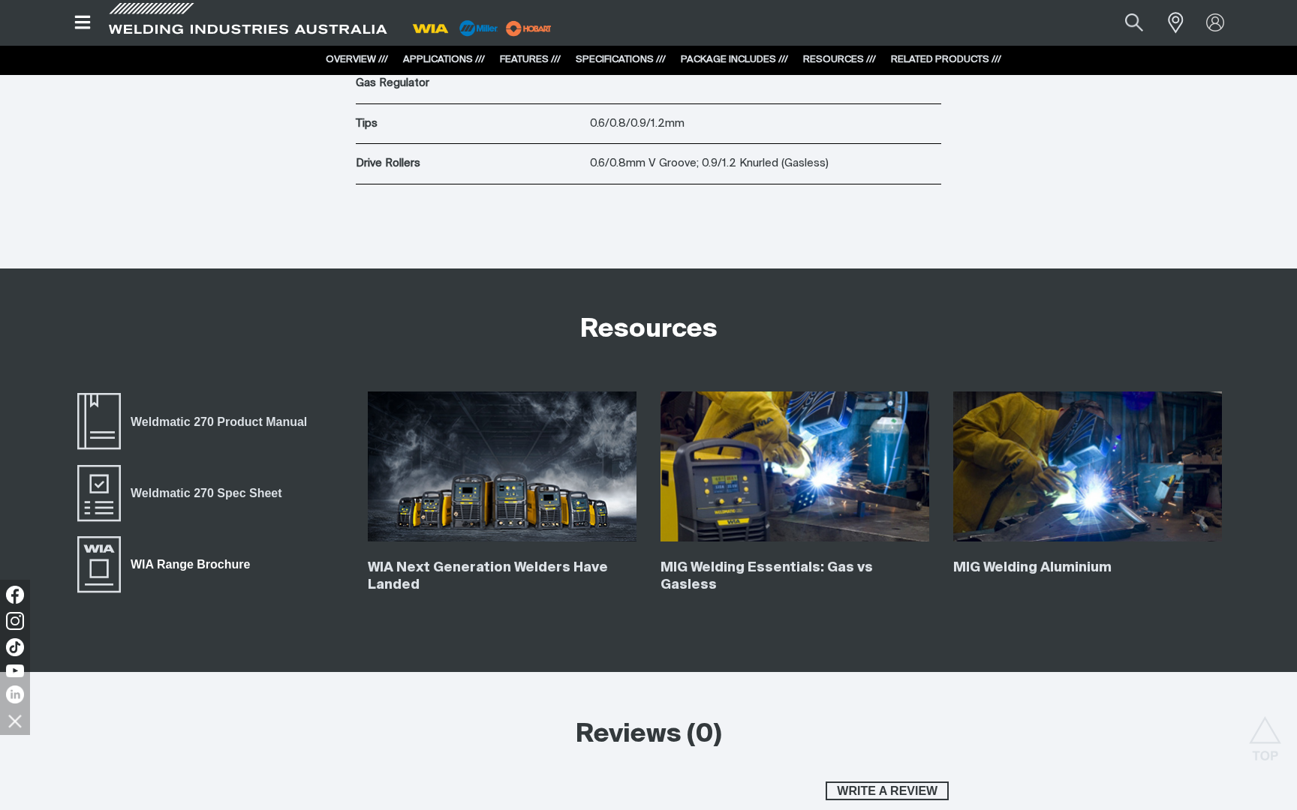
scroll to position [4747, 0]
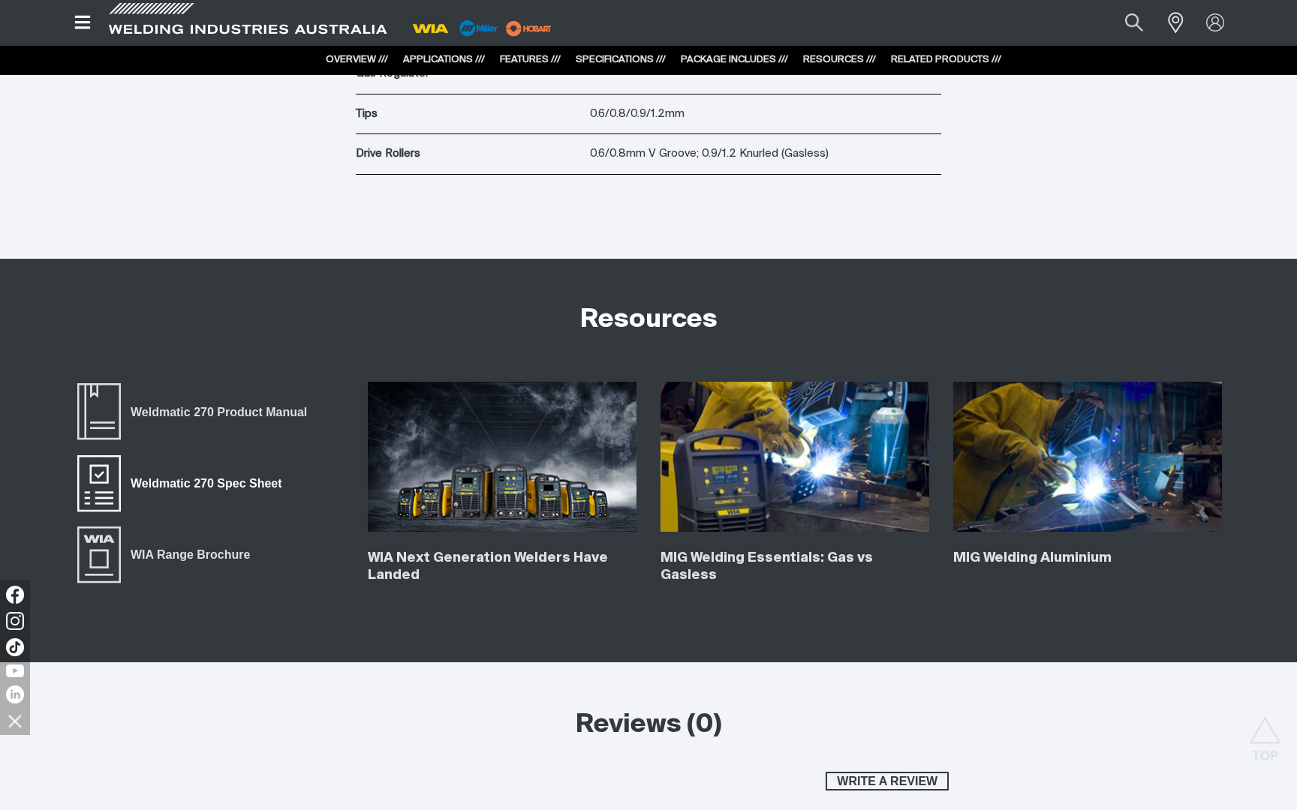
click at [201, 480] on span "Weldmatic 270 Spec Sheet" at bounding box center [206, 484] width 170 height 20
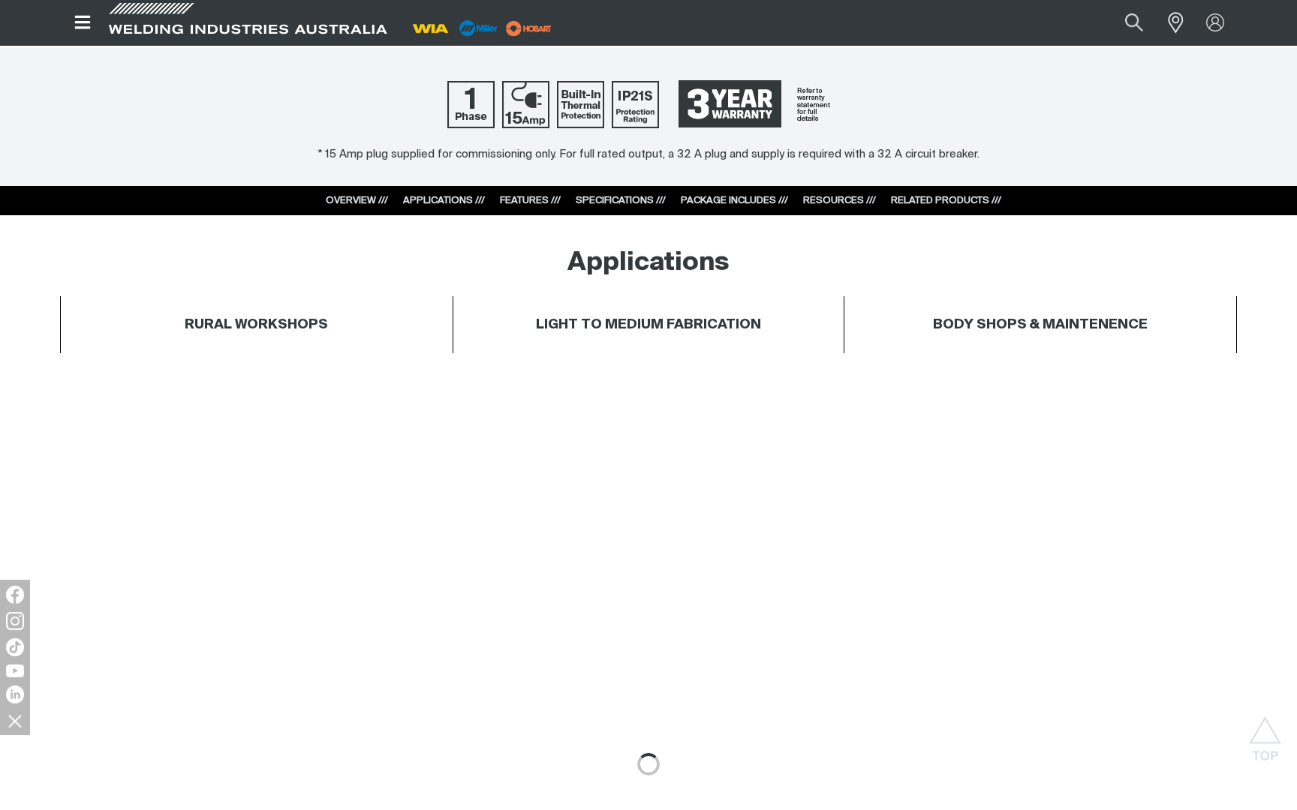
scroll to position [0, 0]
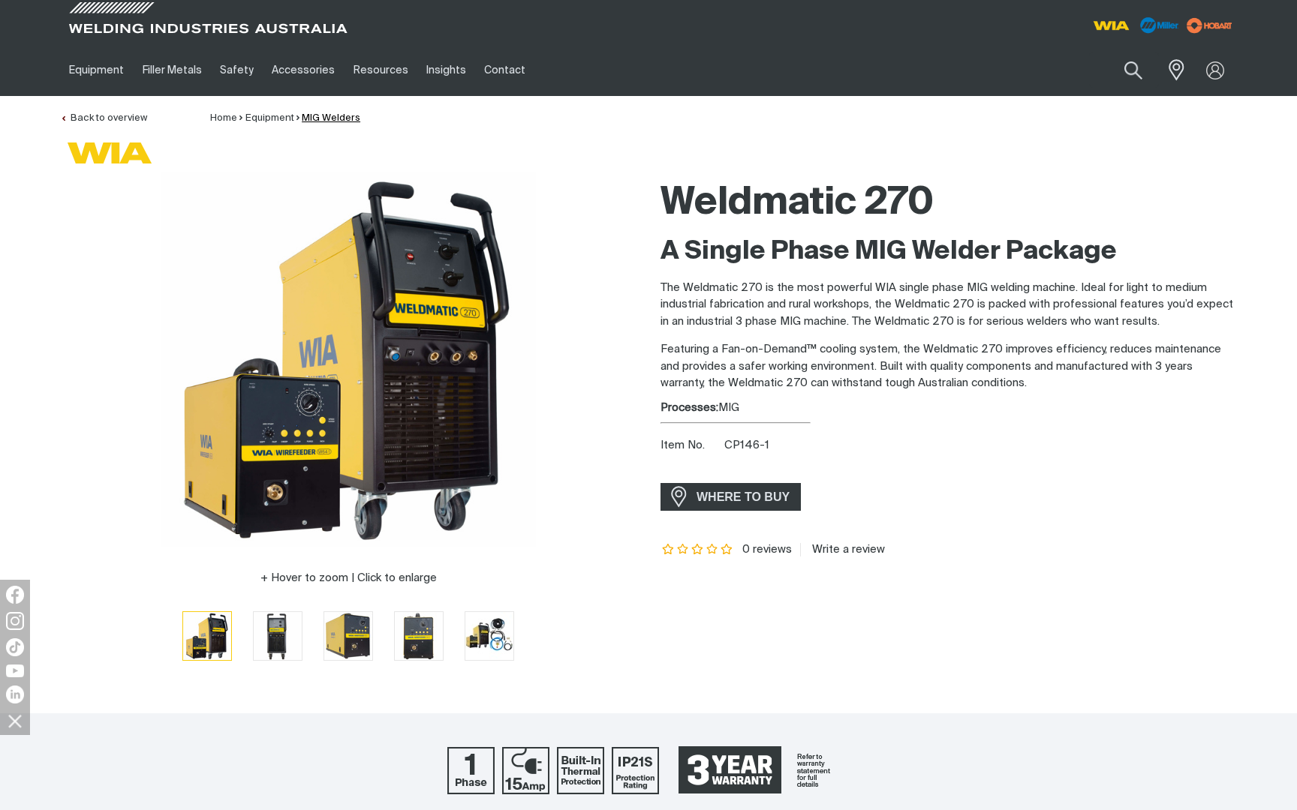
click at [323, 114] on link "MIG Welders" at bounding box center [331, 118] width 59 height 10
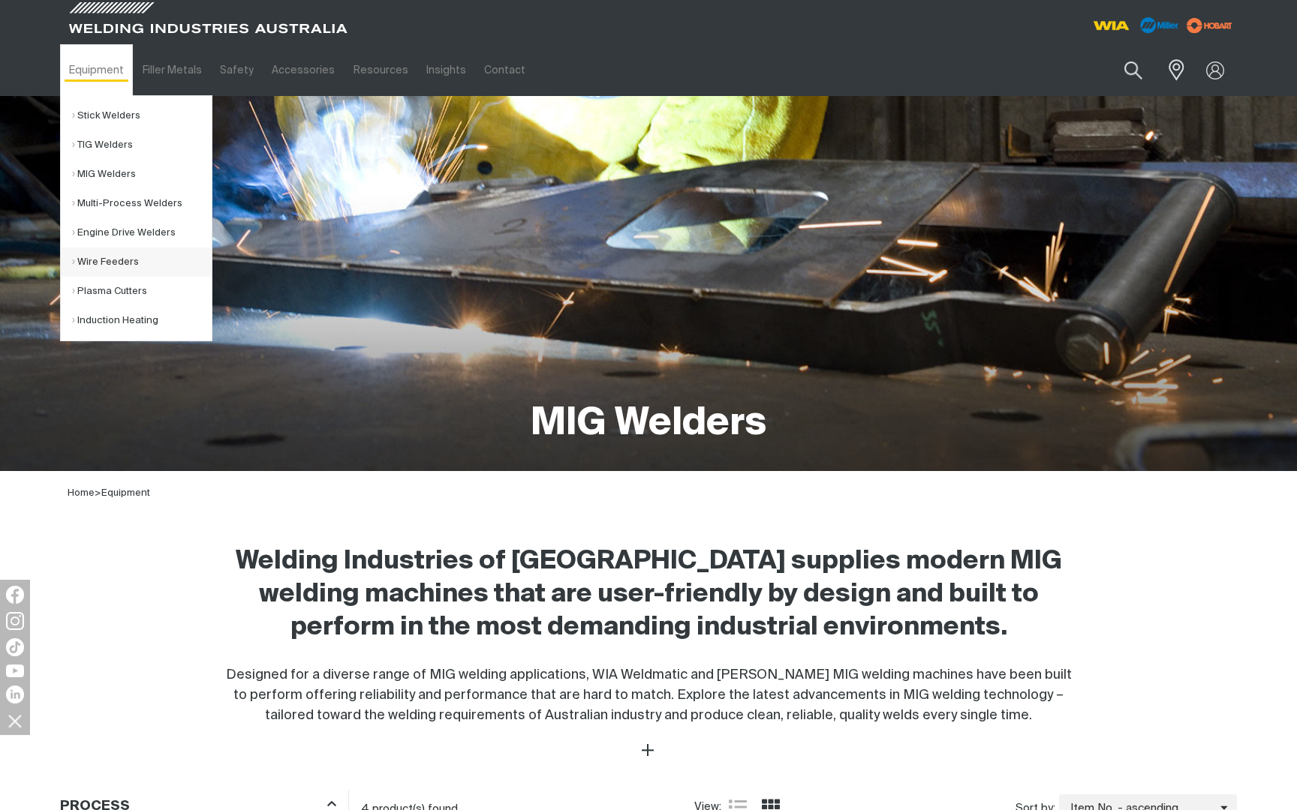
click at [107, 265] on link "Wire Feeders" at bounding box center [142, 262] width 140 height 29
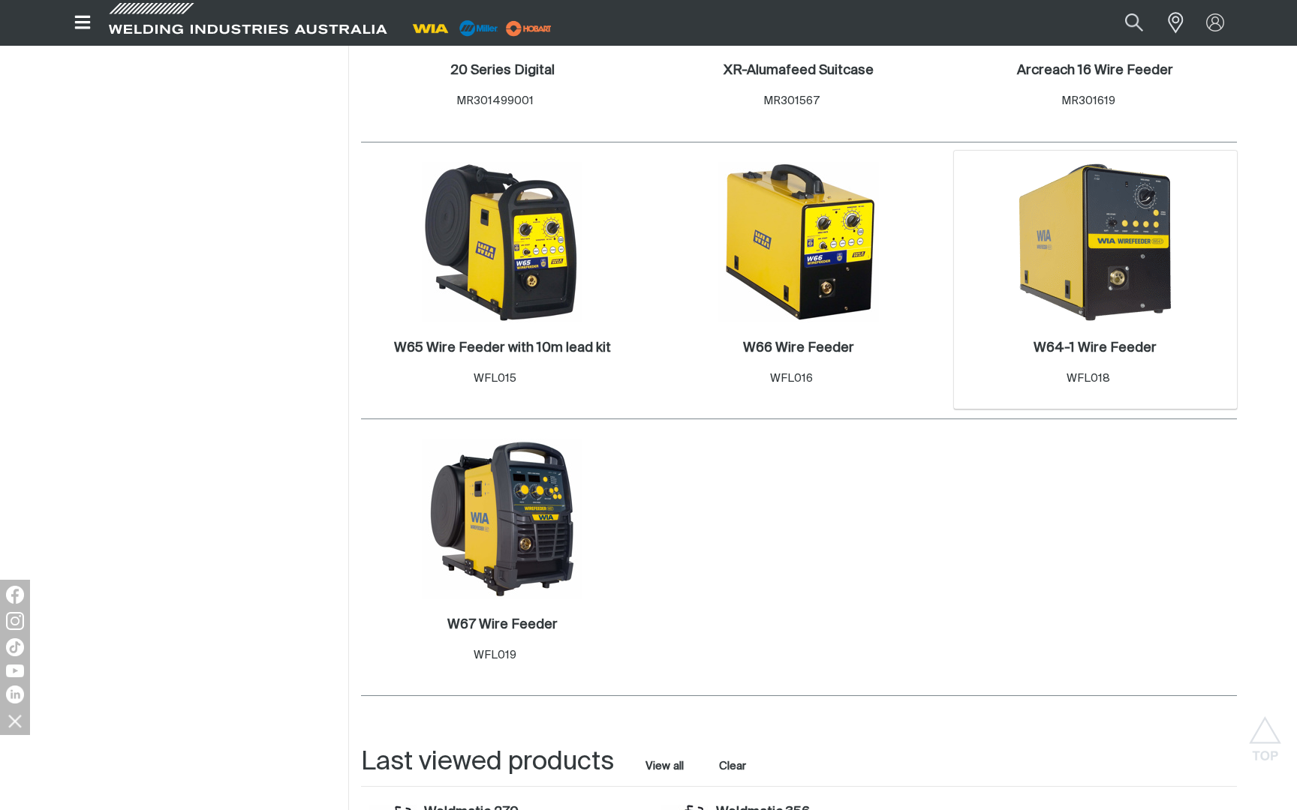
scroll to position [1219, 0]
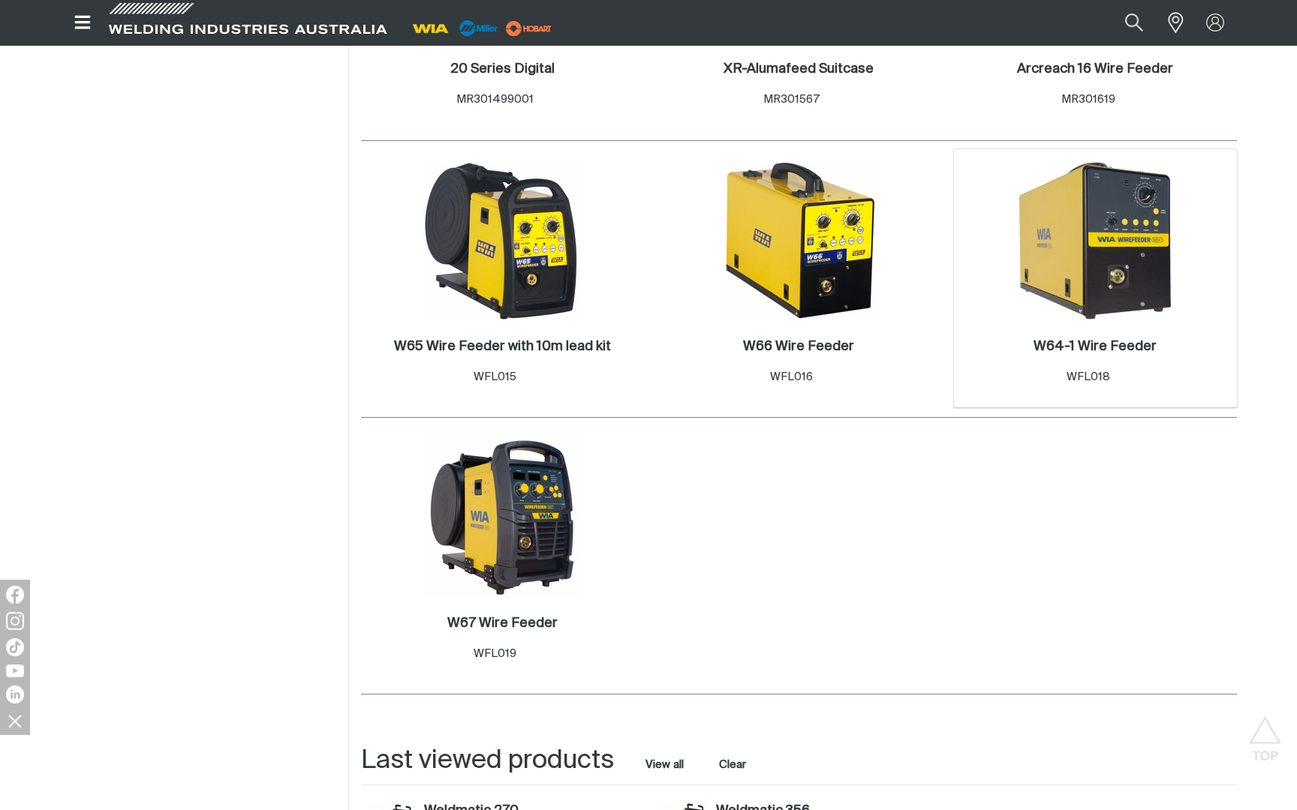
click at [1088, 293] on img at bounding box center [1095, 241] width 161 height 161
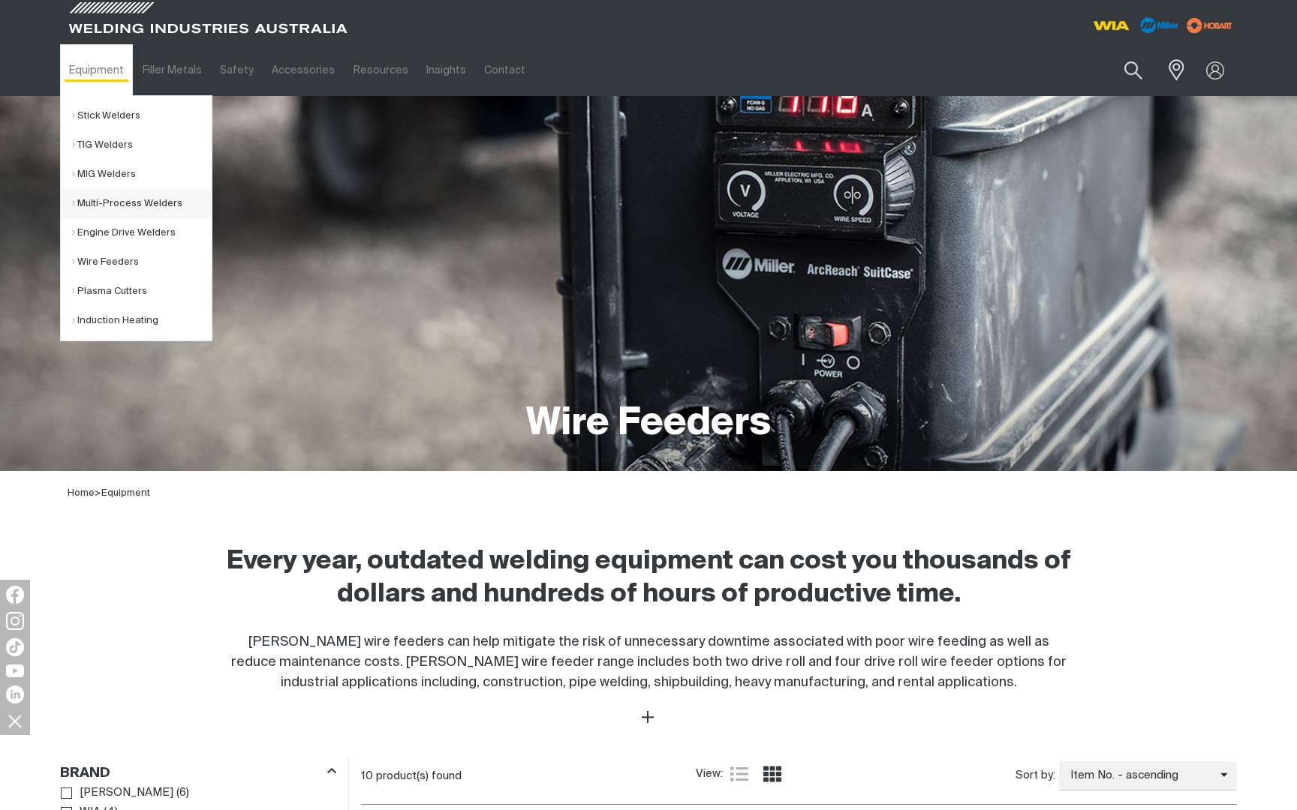
click at [125, 206] on link "Multi-Process Welders" at bounding box center [142, 203] width 140 height 29
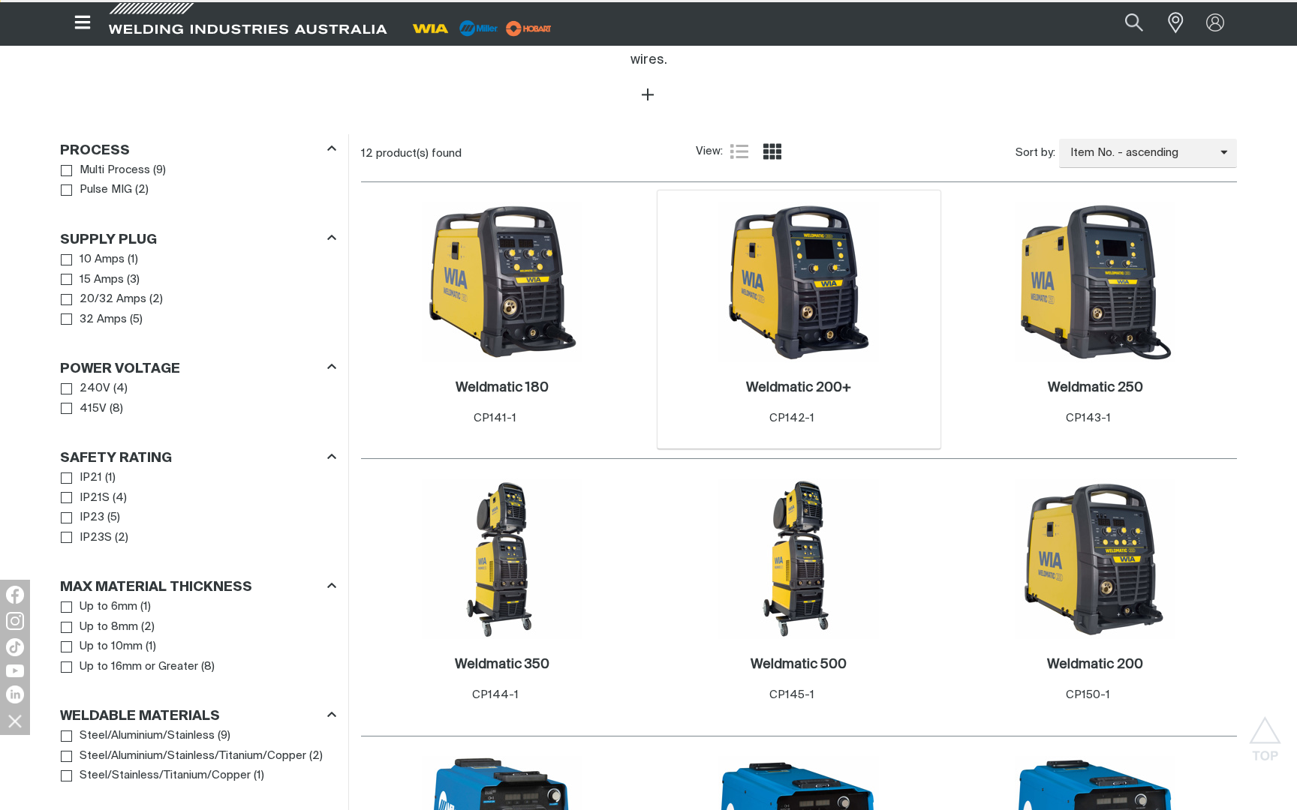
scroll to position [639, 0]
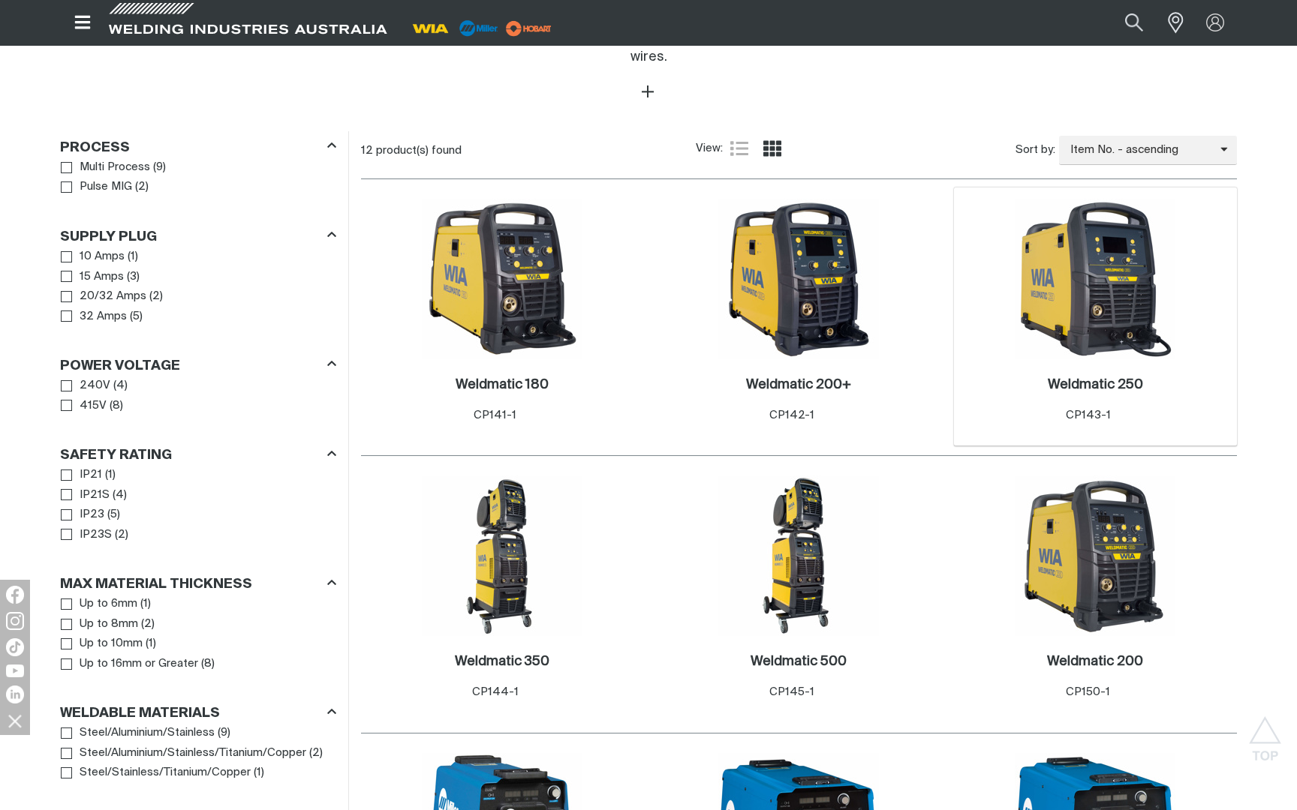
click at [1084, 321] on img at bounding box center [1095, 279] width 161 height 161
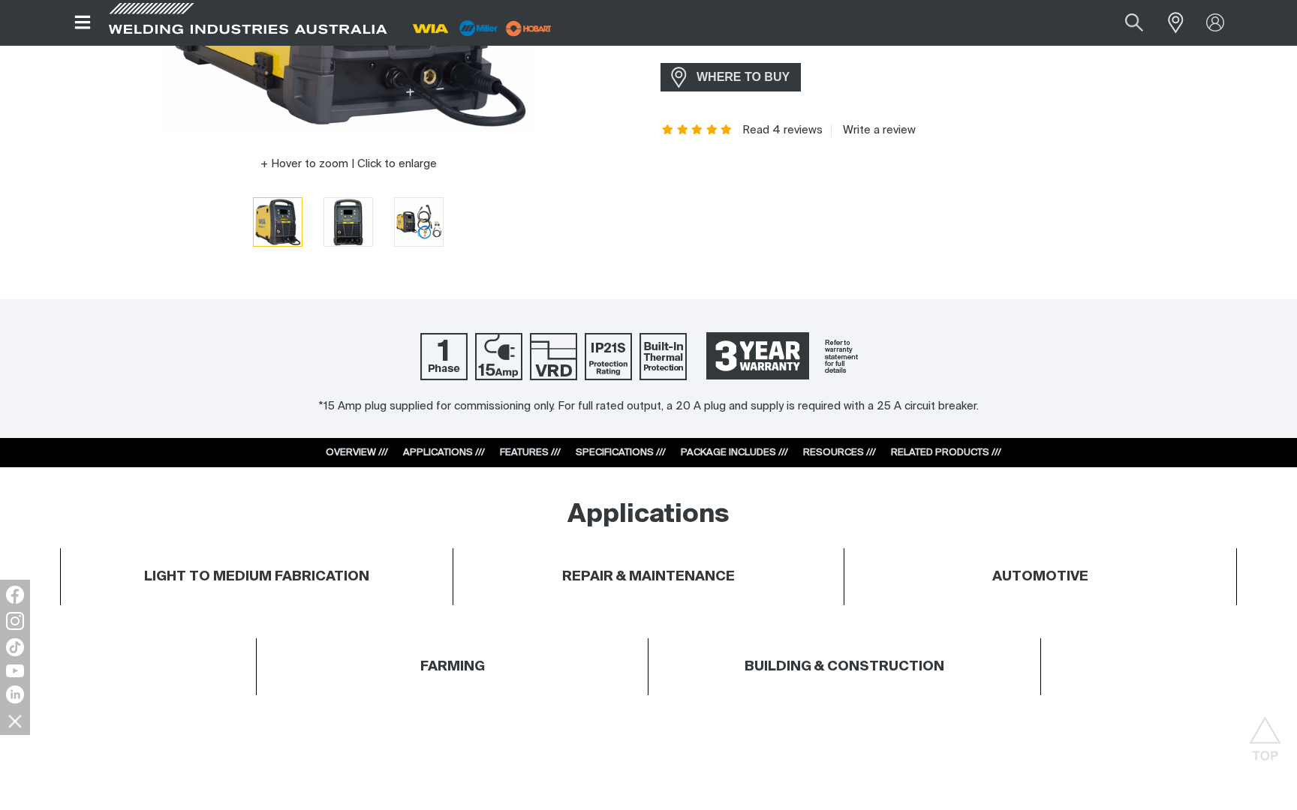
scroll to position [403, 0]
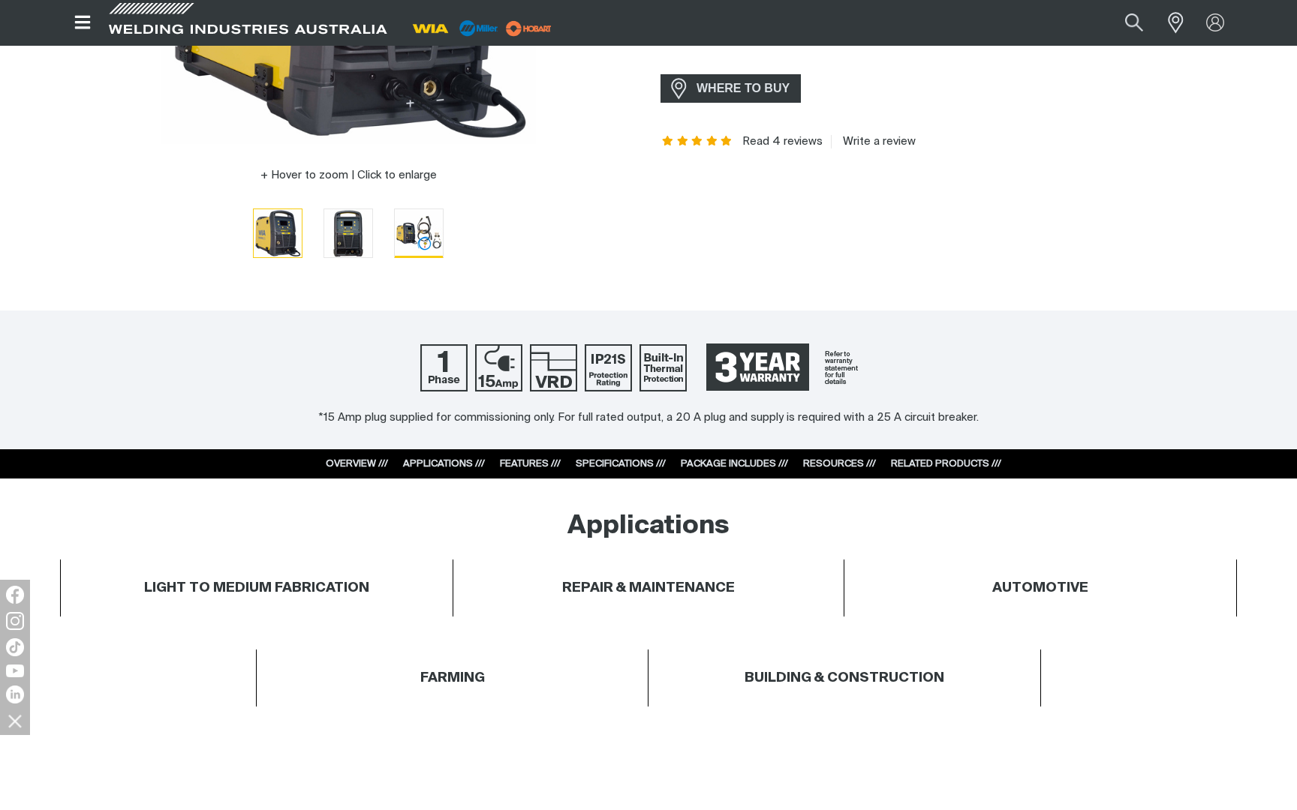
click at [424, 237] on img "Go to slide 3" at bounding box center [419, 233] width 48 height 48
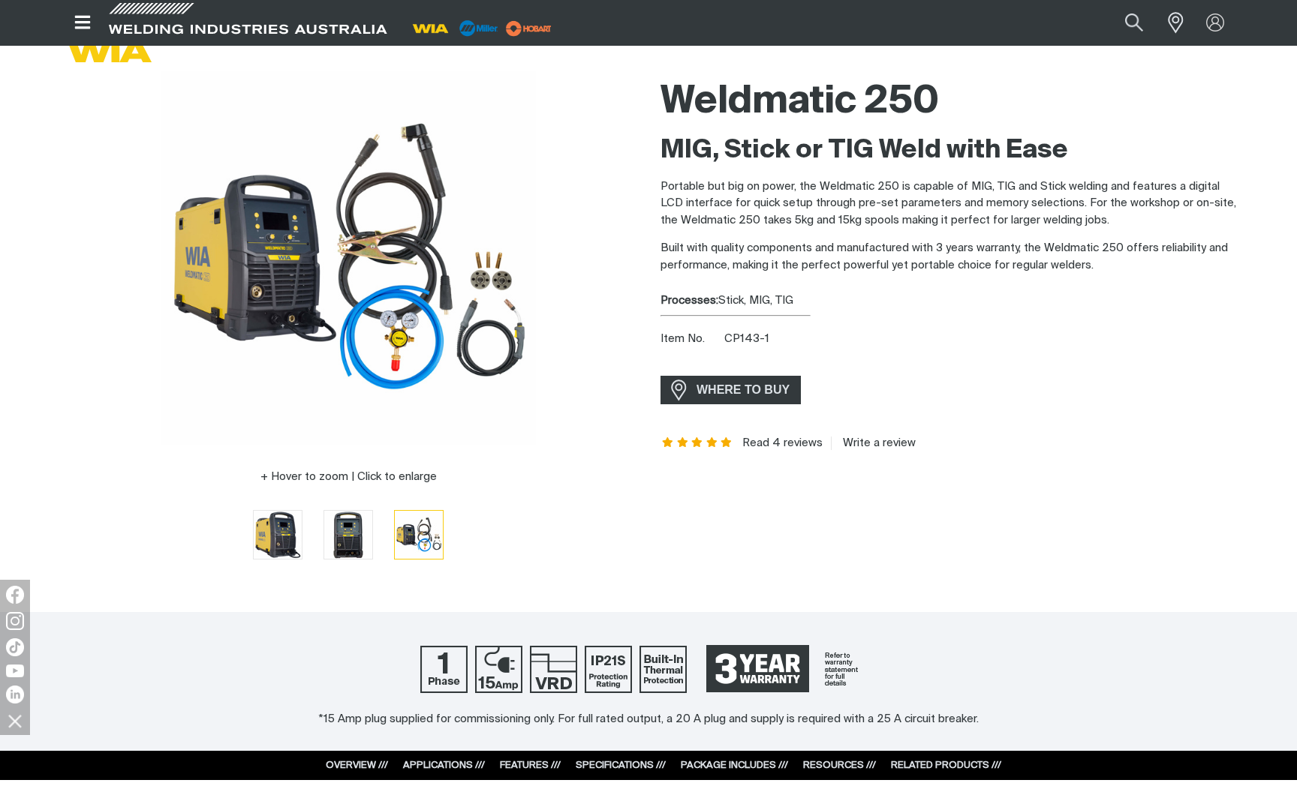
scroll to position [84, 0]
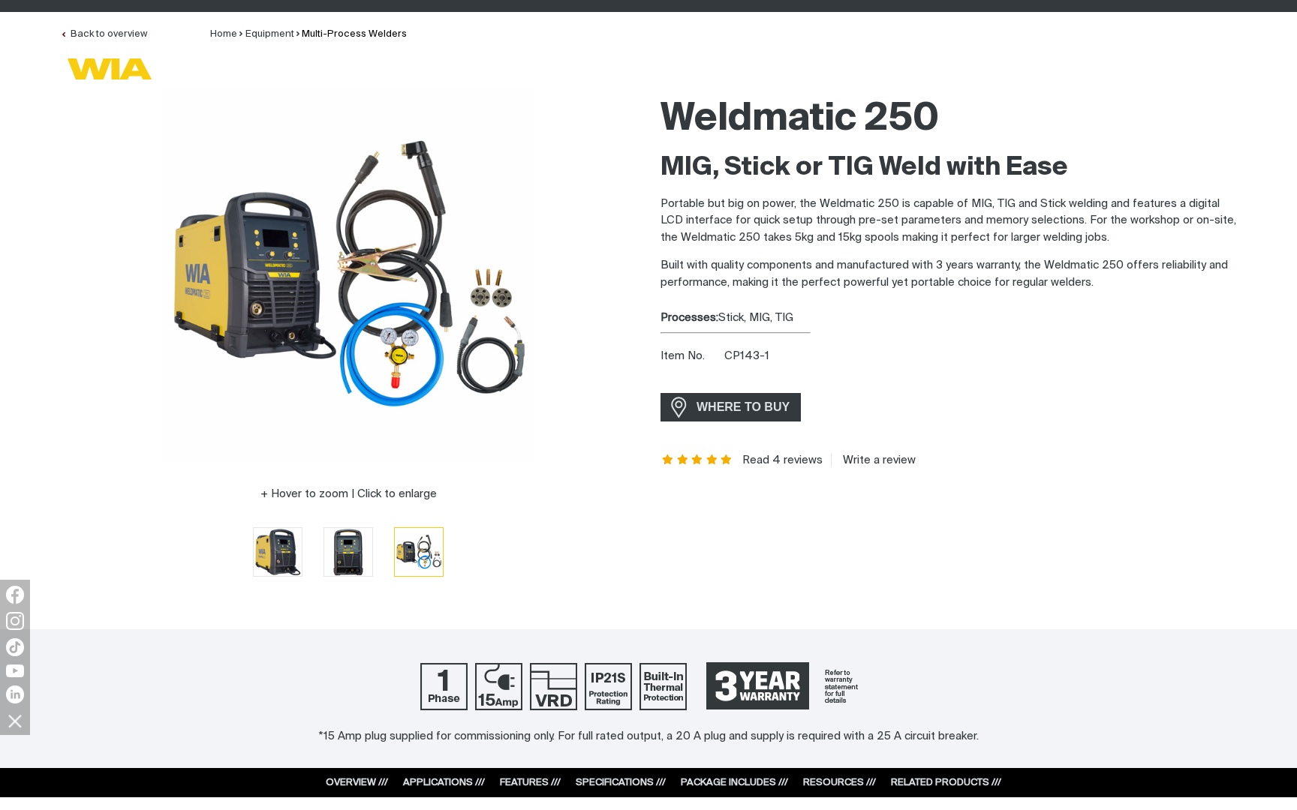
click at [476, 294] on img at bounding box center [348, 275] width 375 height 375
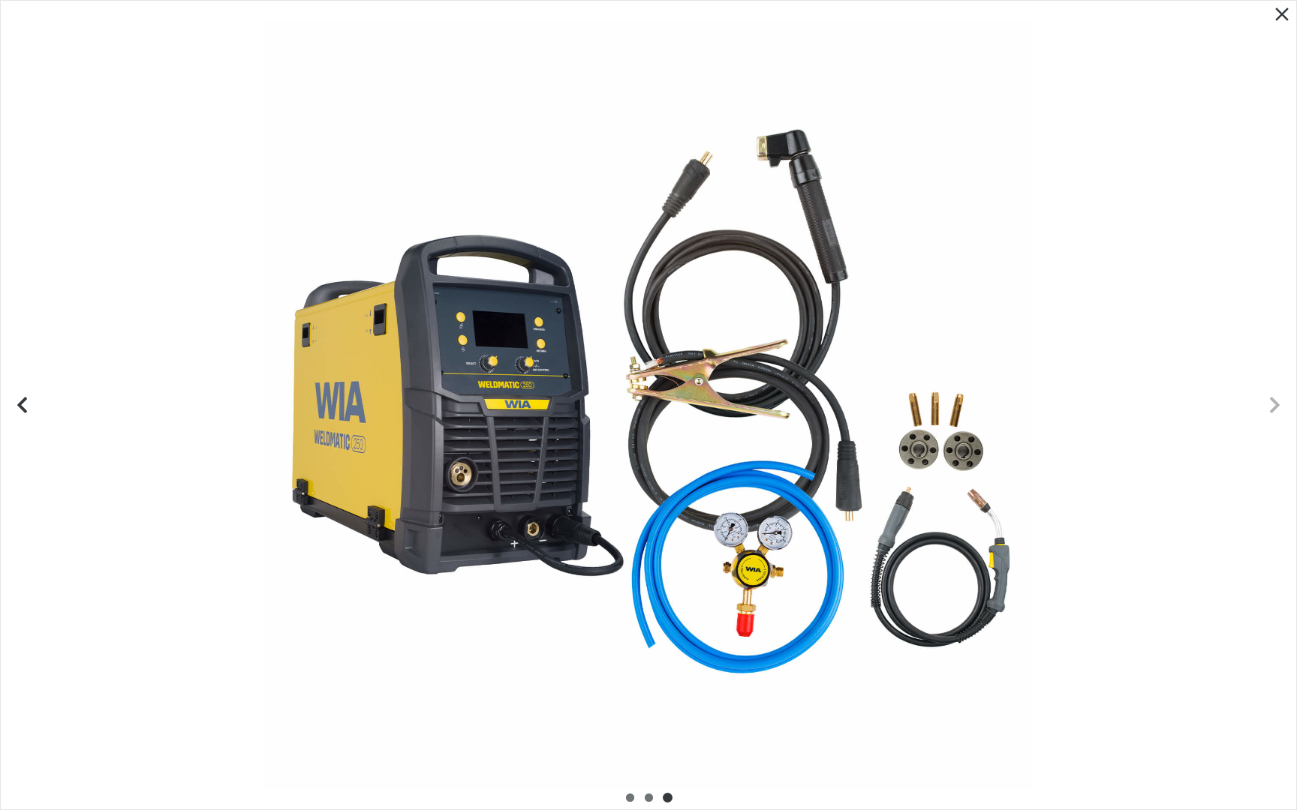
click at [1272, 410] on icon "Next slide" at bounding box center [1275, 405] width 10 height 16
click at [26, 401] on icon "Previous slide" at bounding box center [18, 405] width 19 height 19
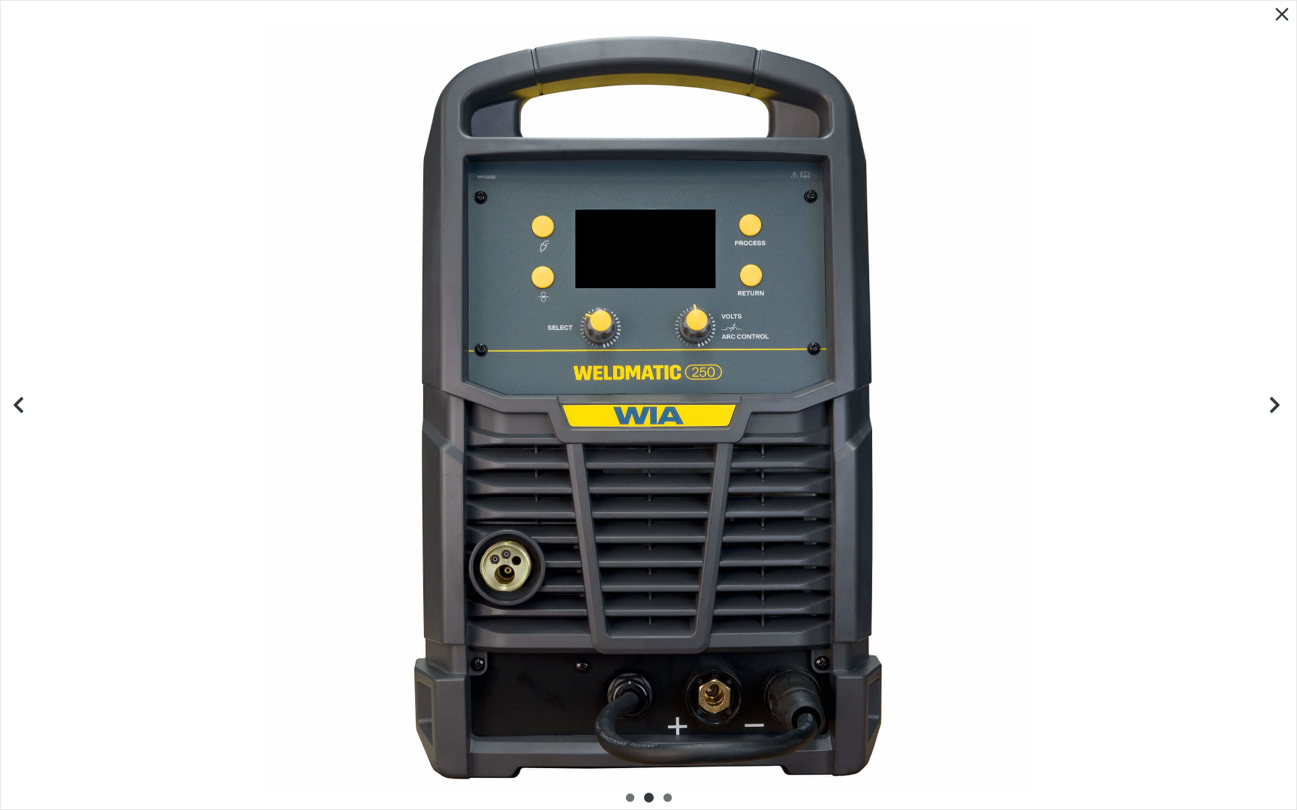
click at [28, 401] on button "Previous slide" at bounding box center [22, 405] width 43 height 43
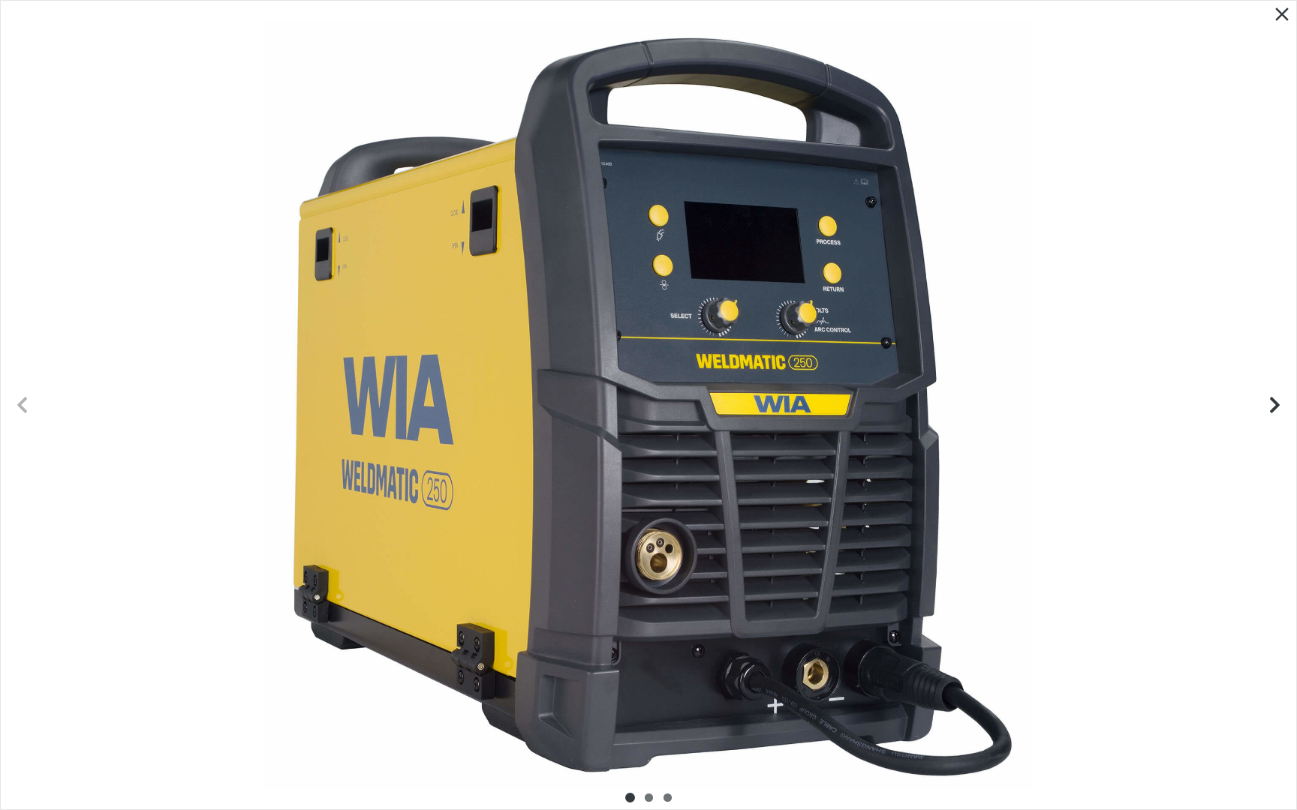
click at [1282, 17] on icon "Close pop-up overlay" at bounding box center [1281, 14] width 23 height 23
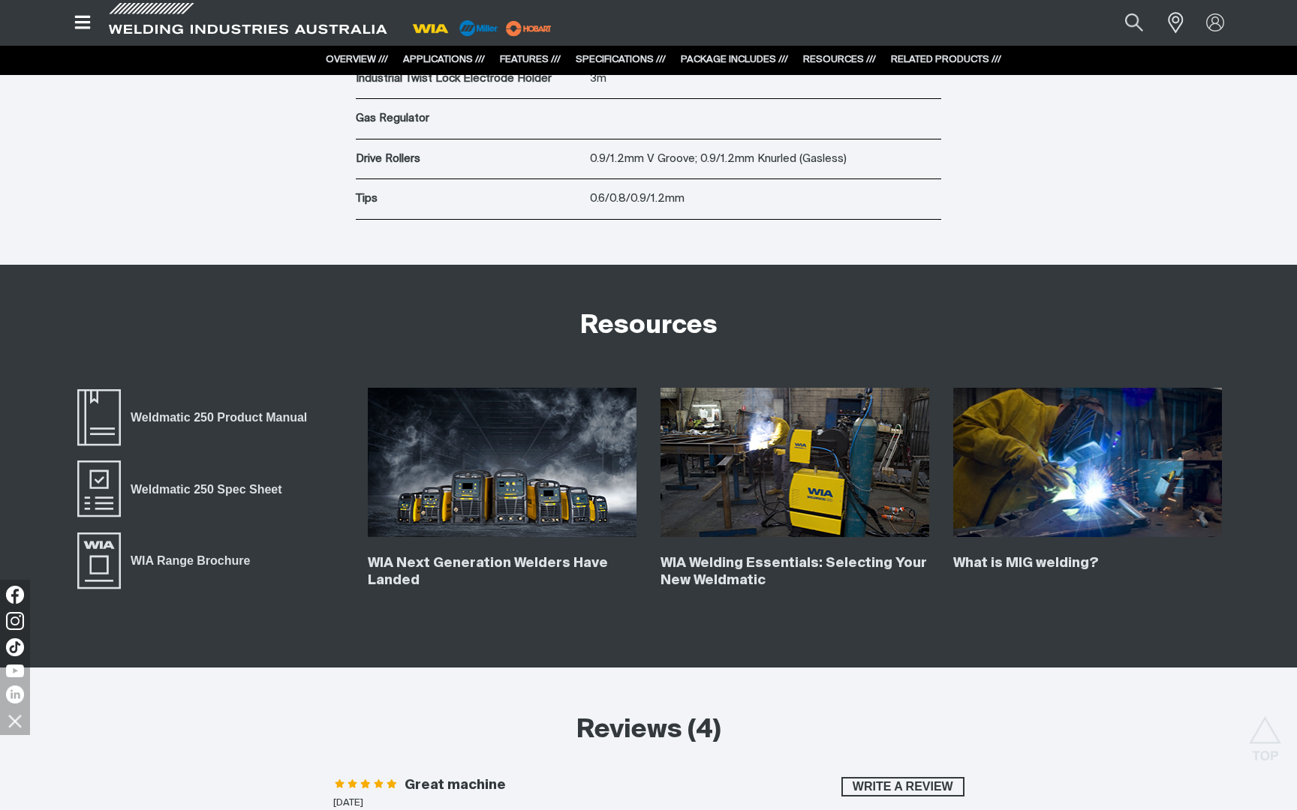
scroll to position [5656, 0]
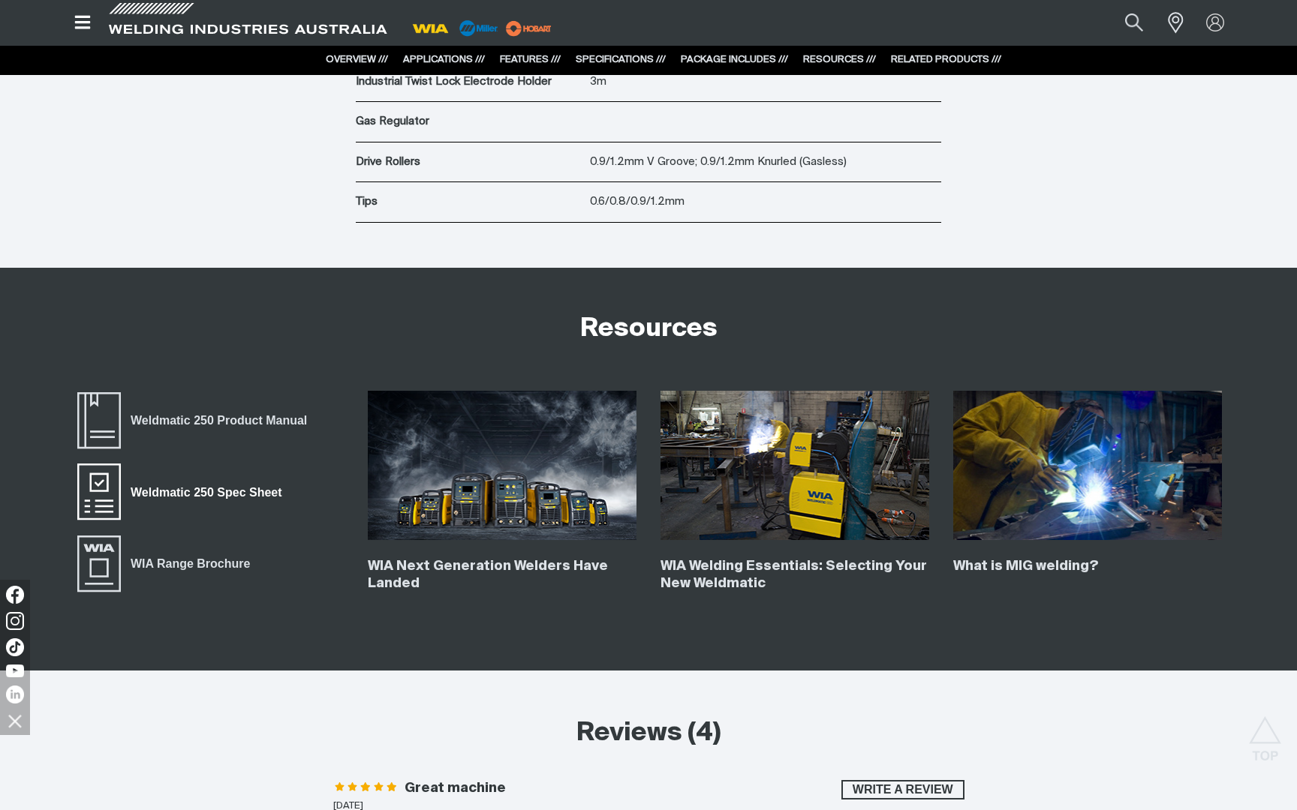
click at [176, 490] on span "Weldmatic 250 Spec Sheet" at bounding box center [206, 493] width 170 height 20
